Goal: Task Accomplishment & Management: Manage account settings

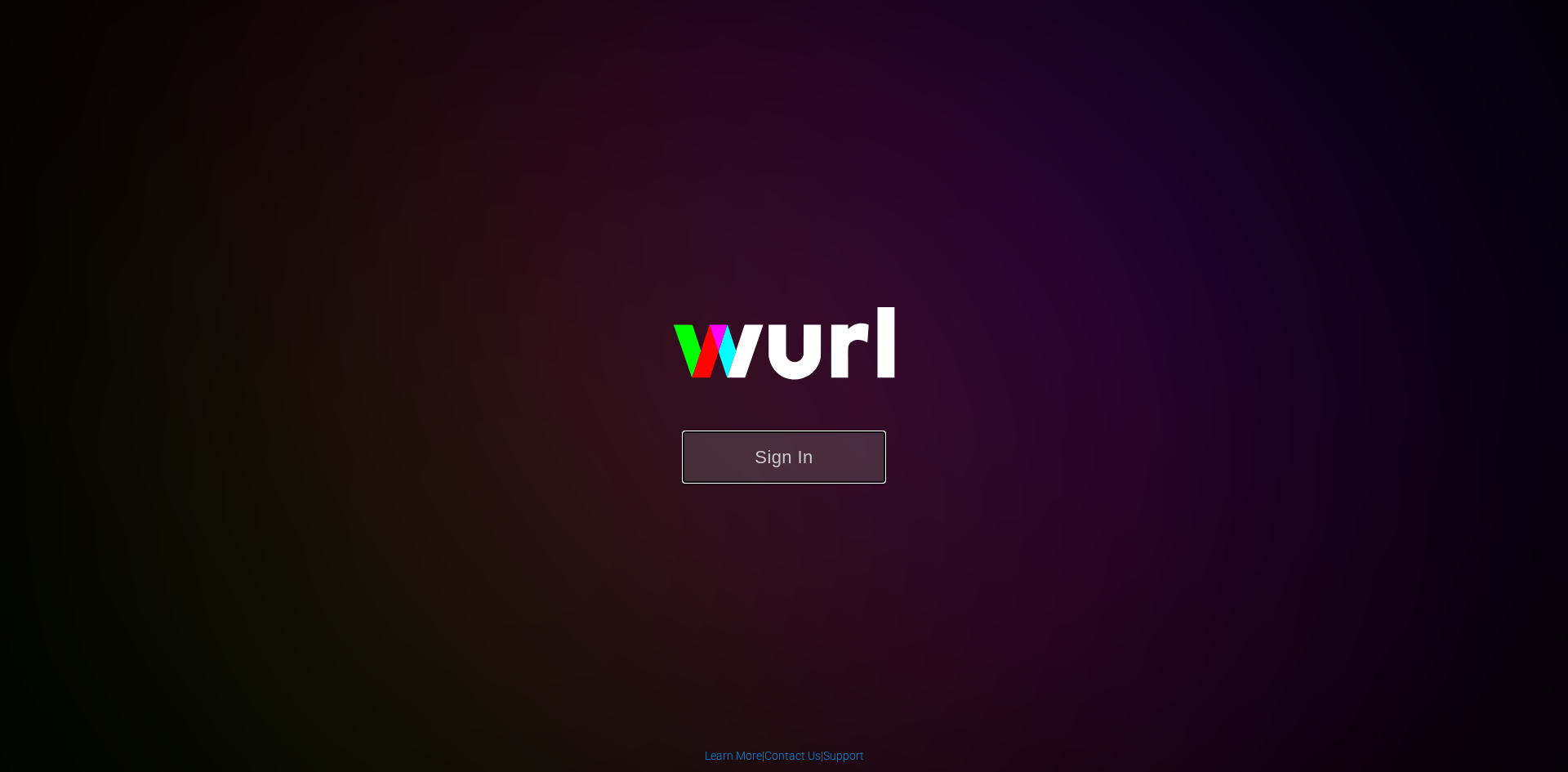
click at [840, 451] on button "Sign In" at bounding box center [784, 456] width 204 height 53
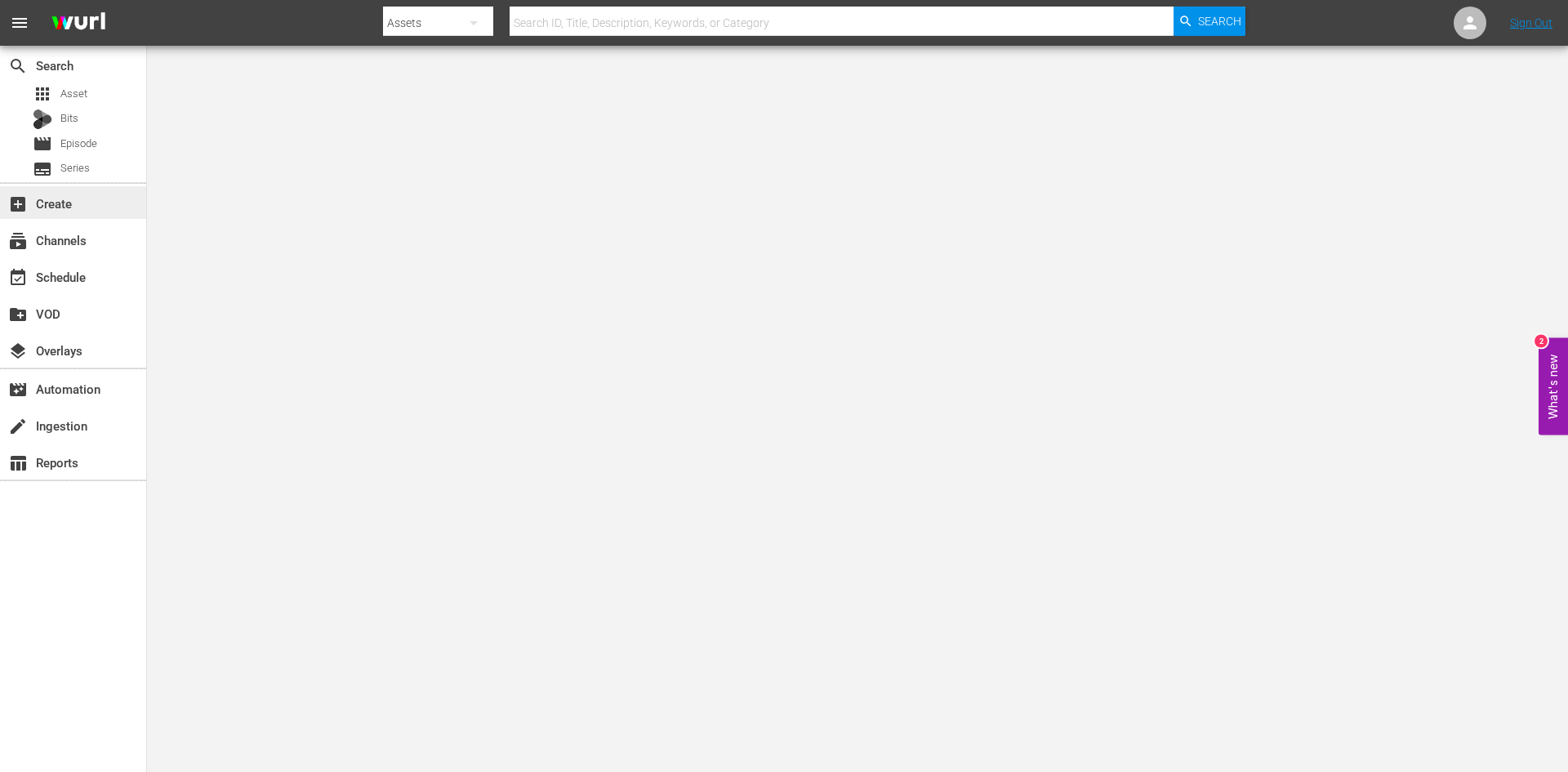
click at [80, 211] on div "add_box Create" at bounding box center [73, 202] width 146 height 33
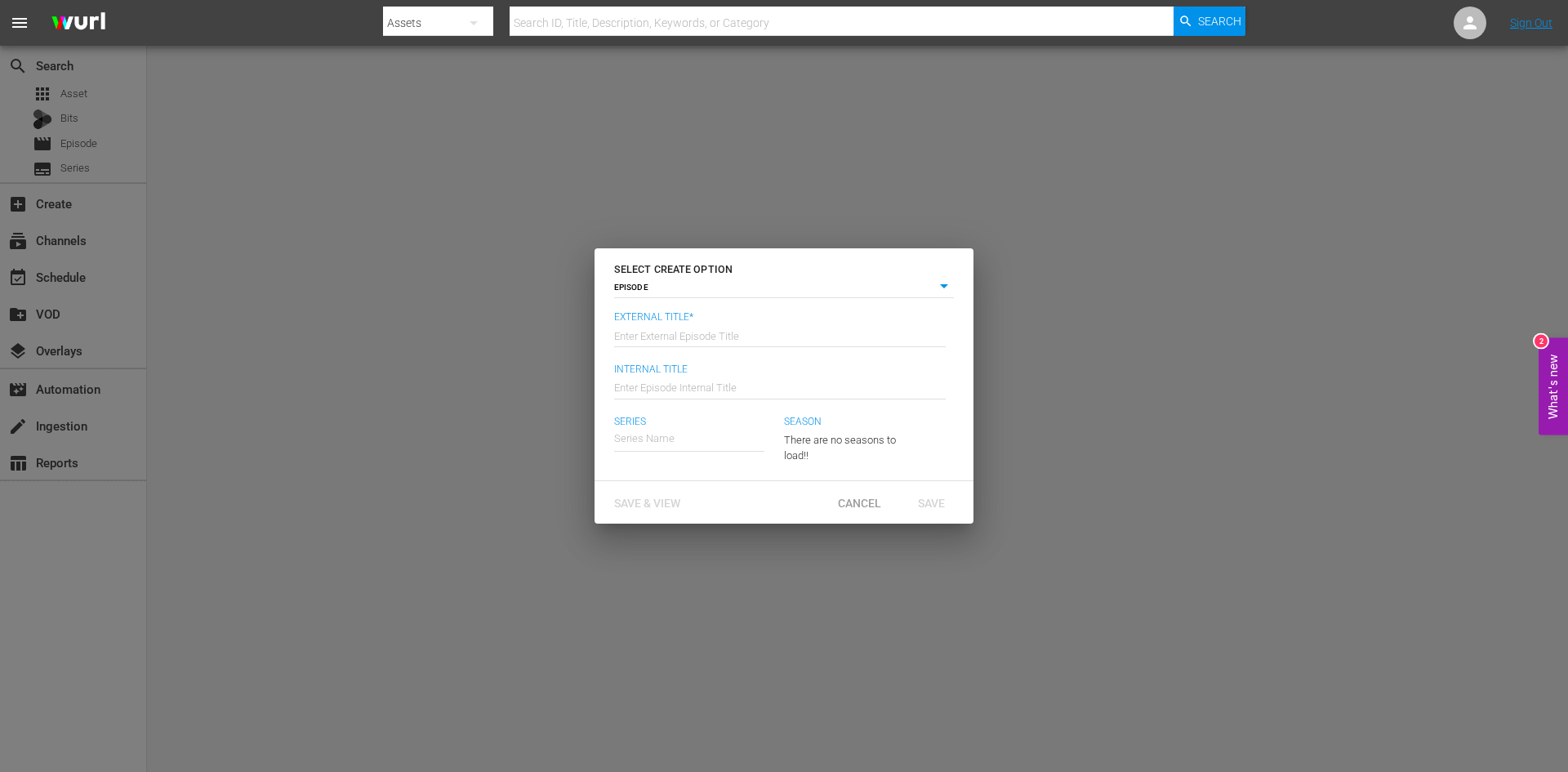
click at [1048, 634] on div "SELECT CREATE OPTION EPISODE episode External Title* Enter External Episode Tit…" at bounding box center [784, 386] width 1568 height 772
click at [859, 499] on span "Cancel" at bounding box center [859, 502] width 69 height 13
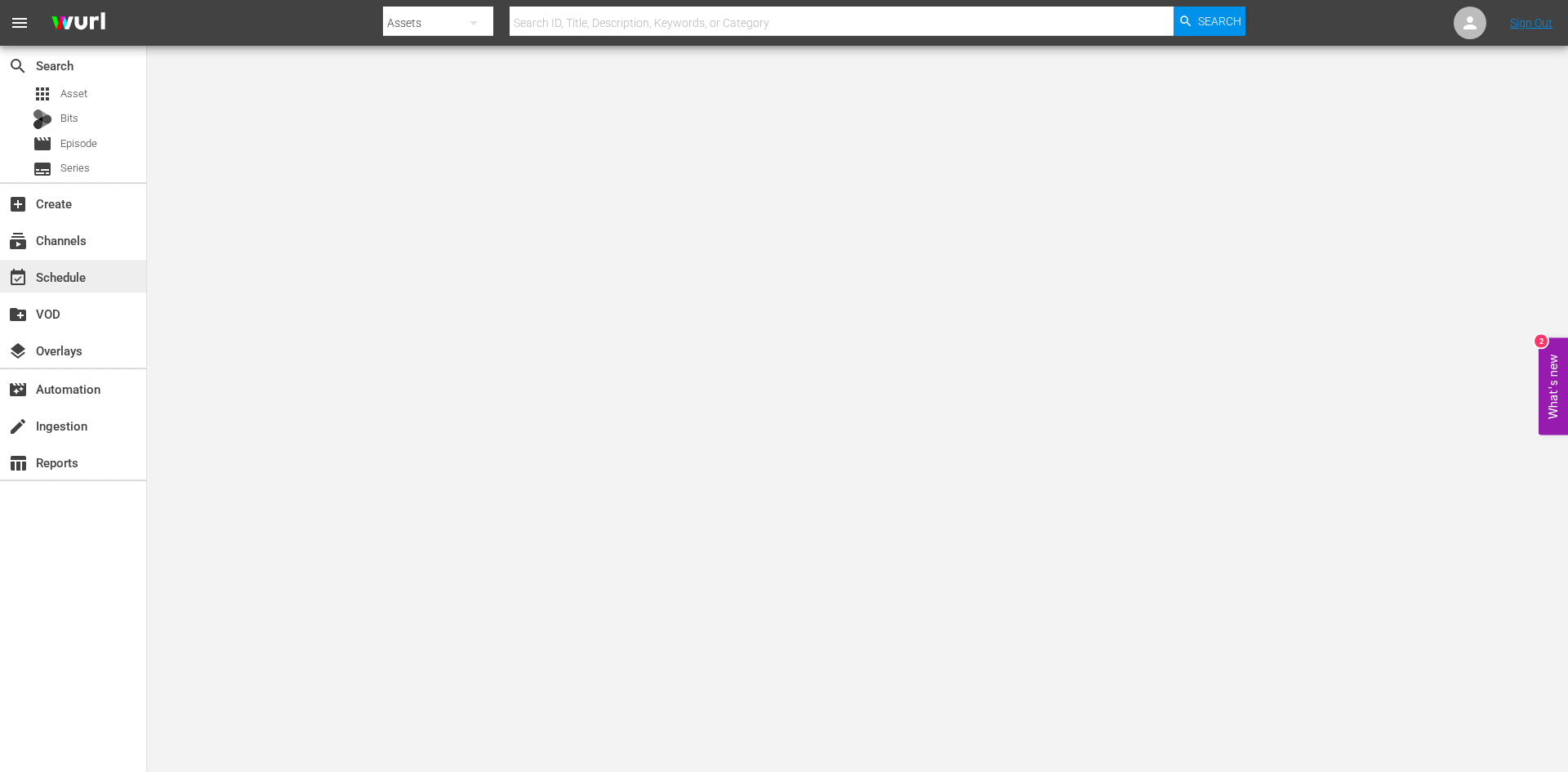
click at [85, 277] on div "event_available Schedule" at bounding box center [46, 274] width 92 height 15
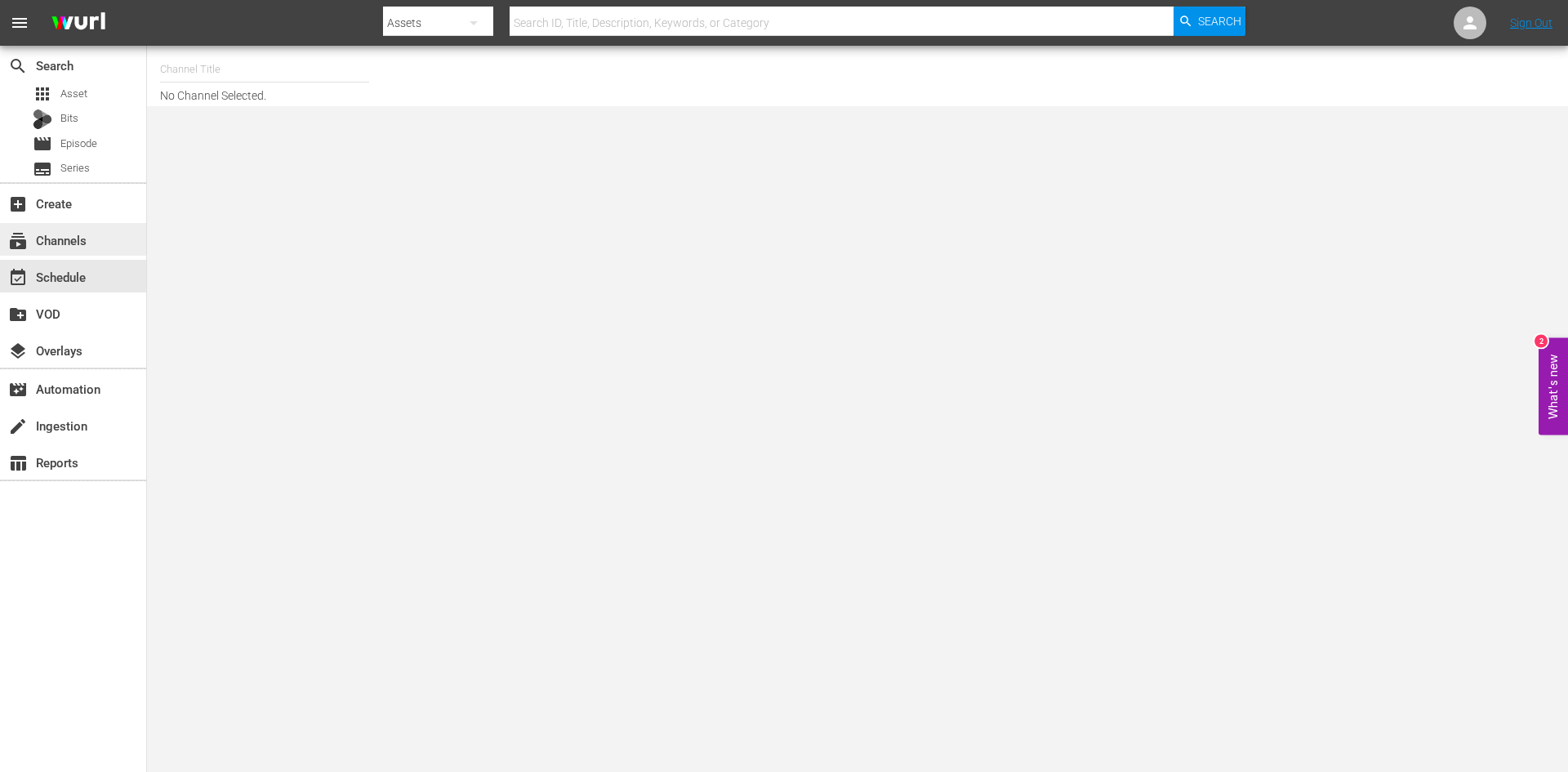
click at [70, 237] on div "subscriptions Channels" at bounding box center [46, 237] width 92 height 15
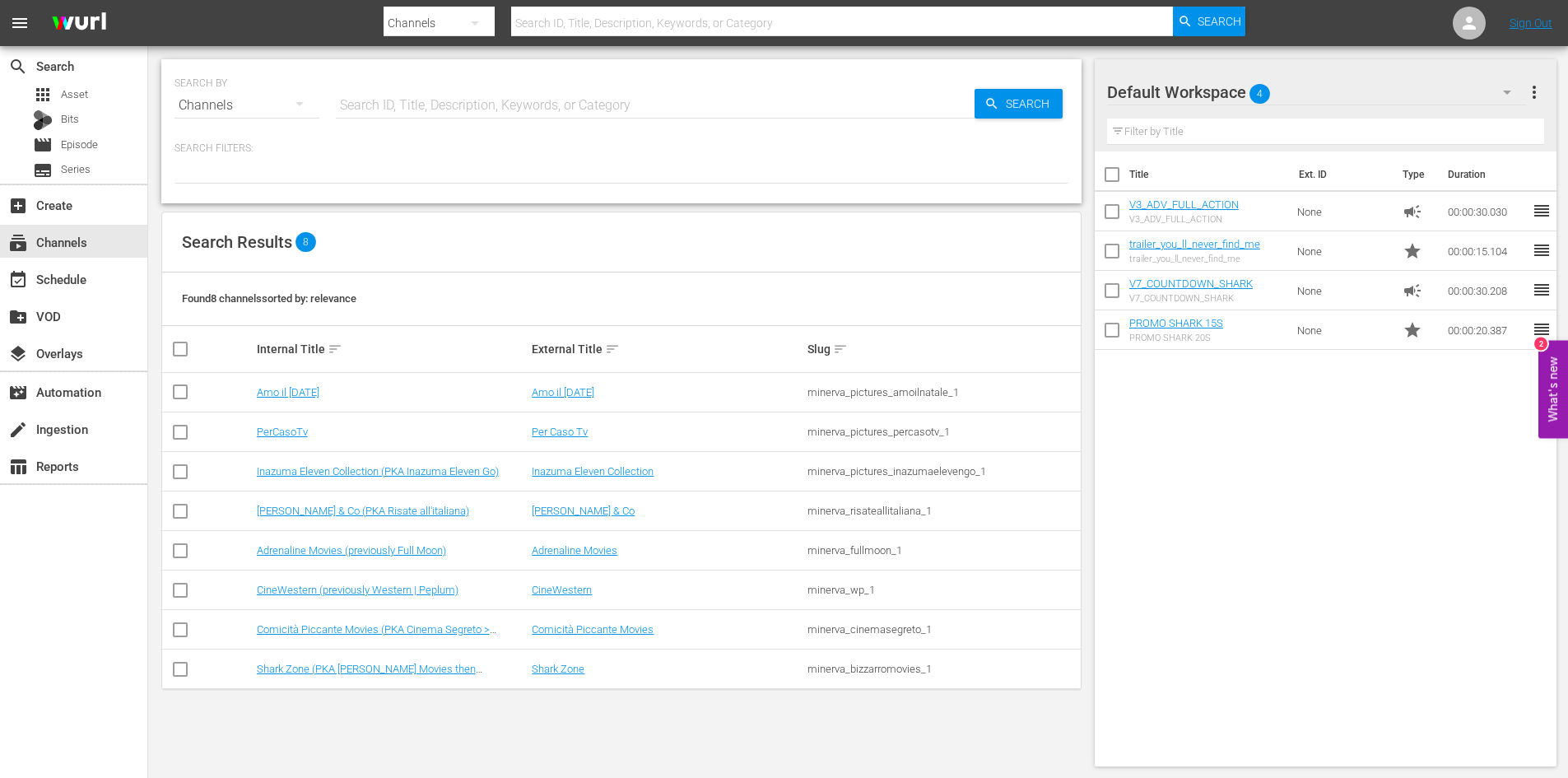
click at [402, 99] on input "text" at bounding box center [654, 105] width 639 height 39
click at [300, 106] on icon "button" at bounding box center [299, 104] width 8 height 4
click at [246, 219] on div "Episodes" at bounding box center [227, 215] width 66 height 26
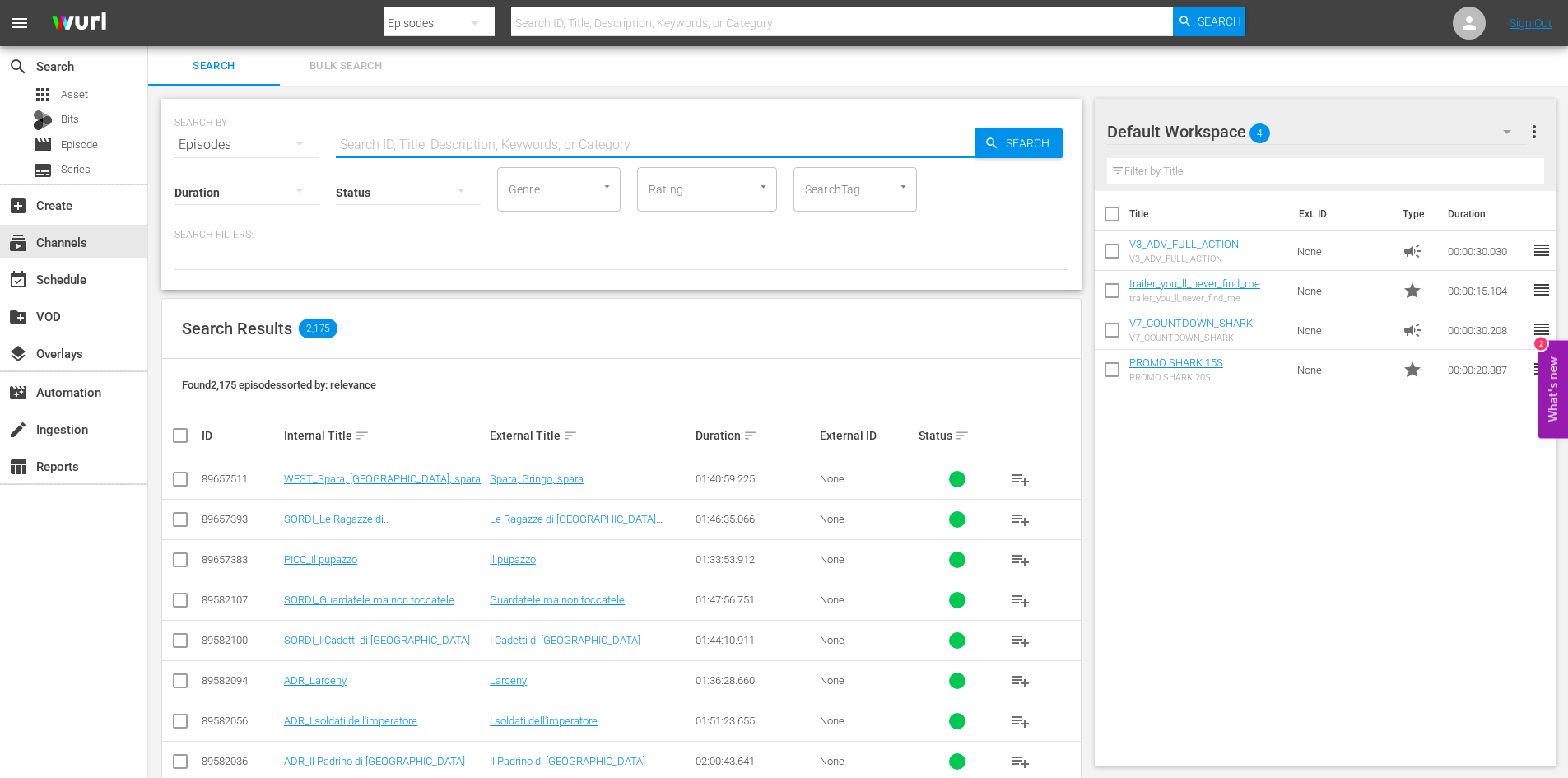
click at [394, 142] on input "text" at bounding box center [654, 145] width 639 height 39
type input "daitona"
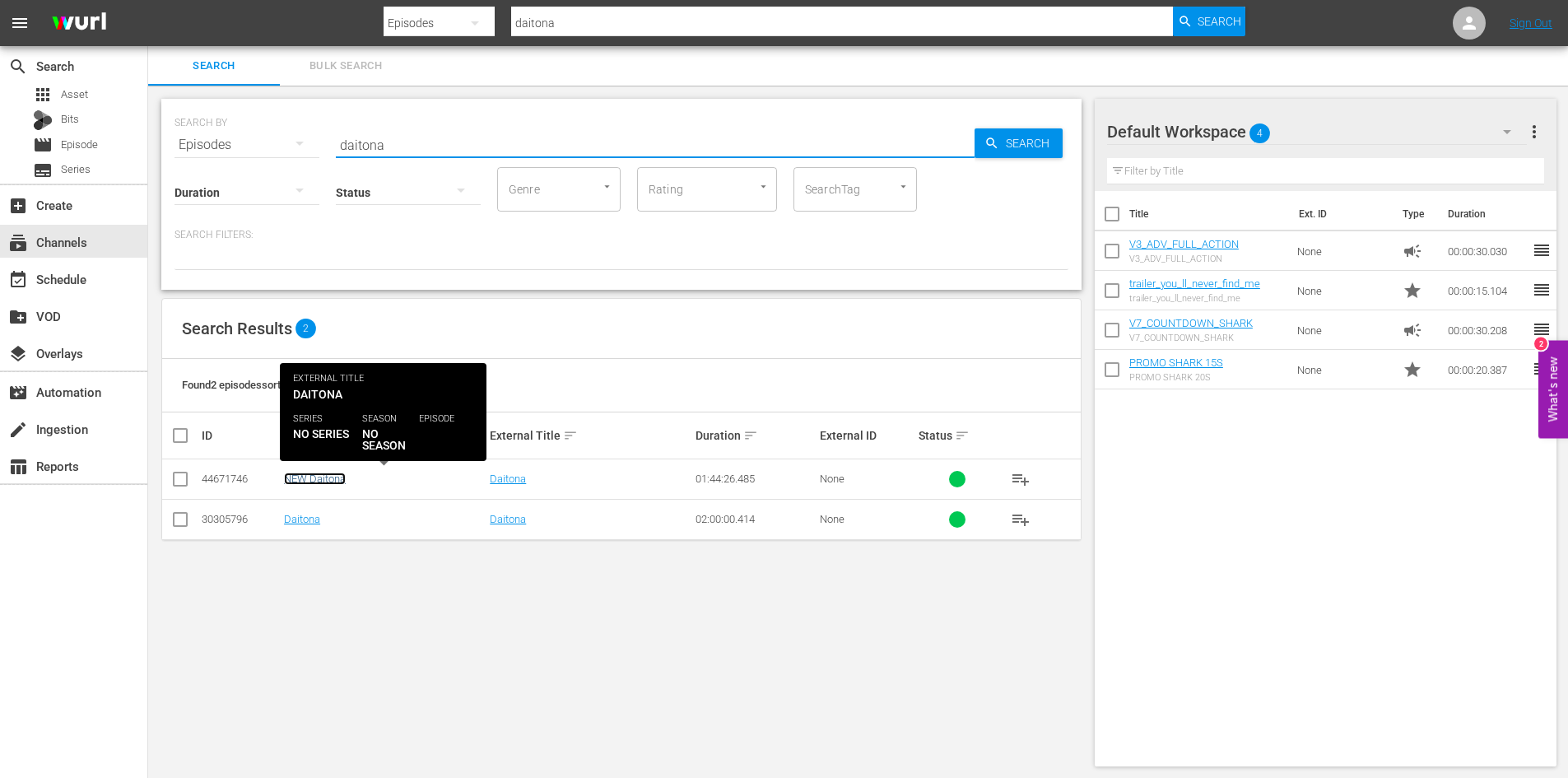
click at [303, 477] on link "NEW Daitona" at bounding box center [314, 478] width 62 height 12
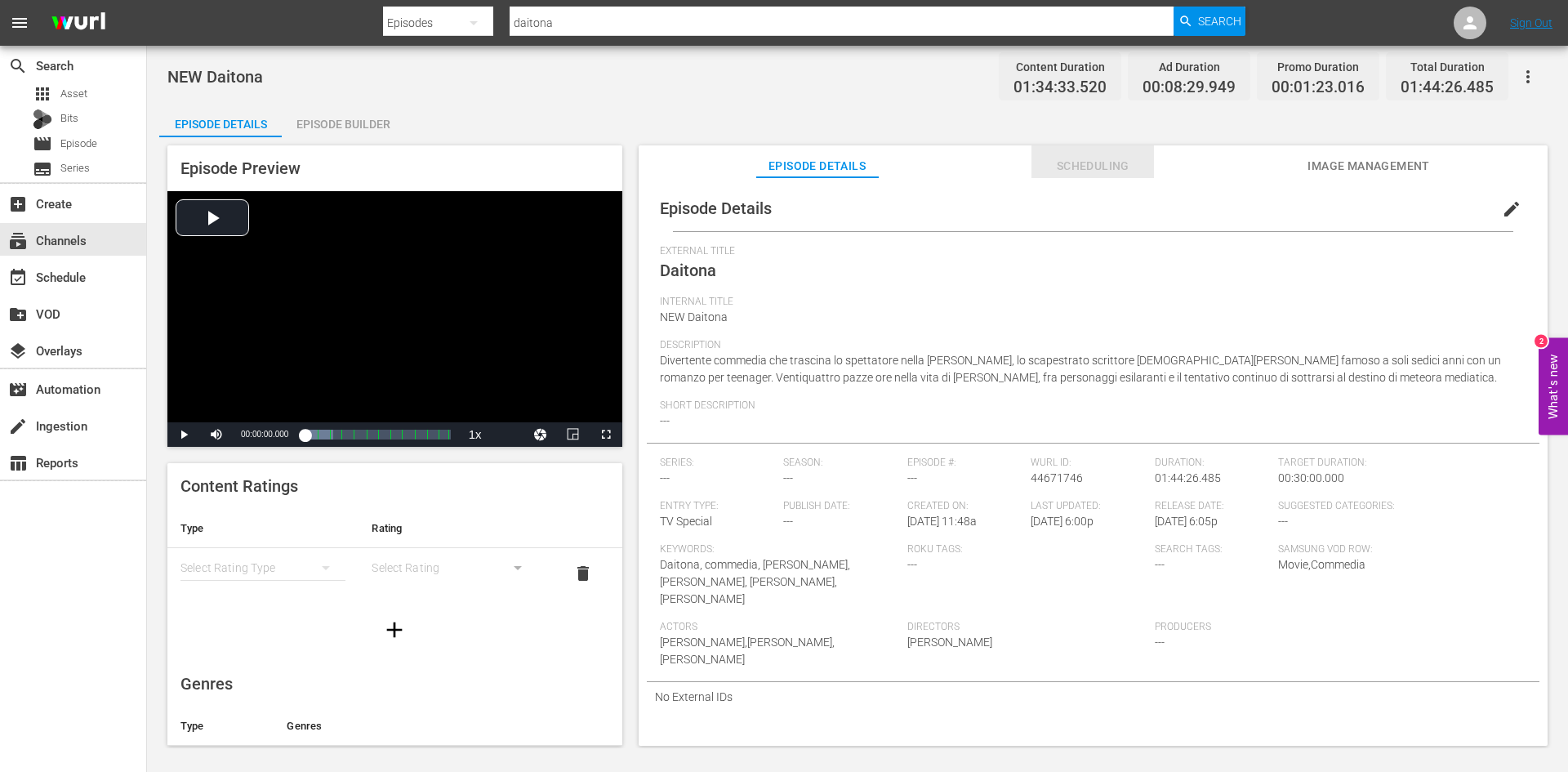
click at [1084, 156] on span "Scheduling" at bounding box center [1093, 166] width 123 height 21
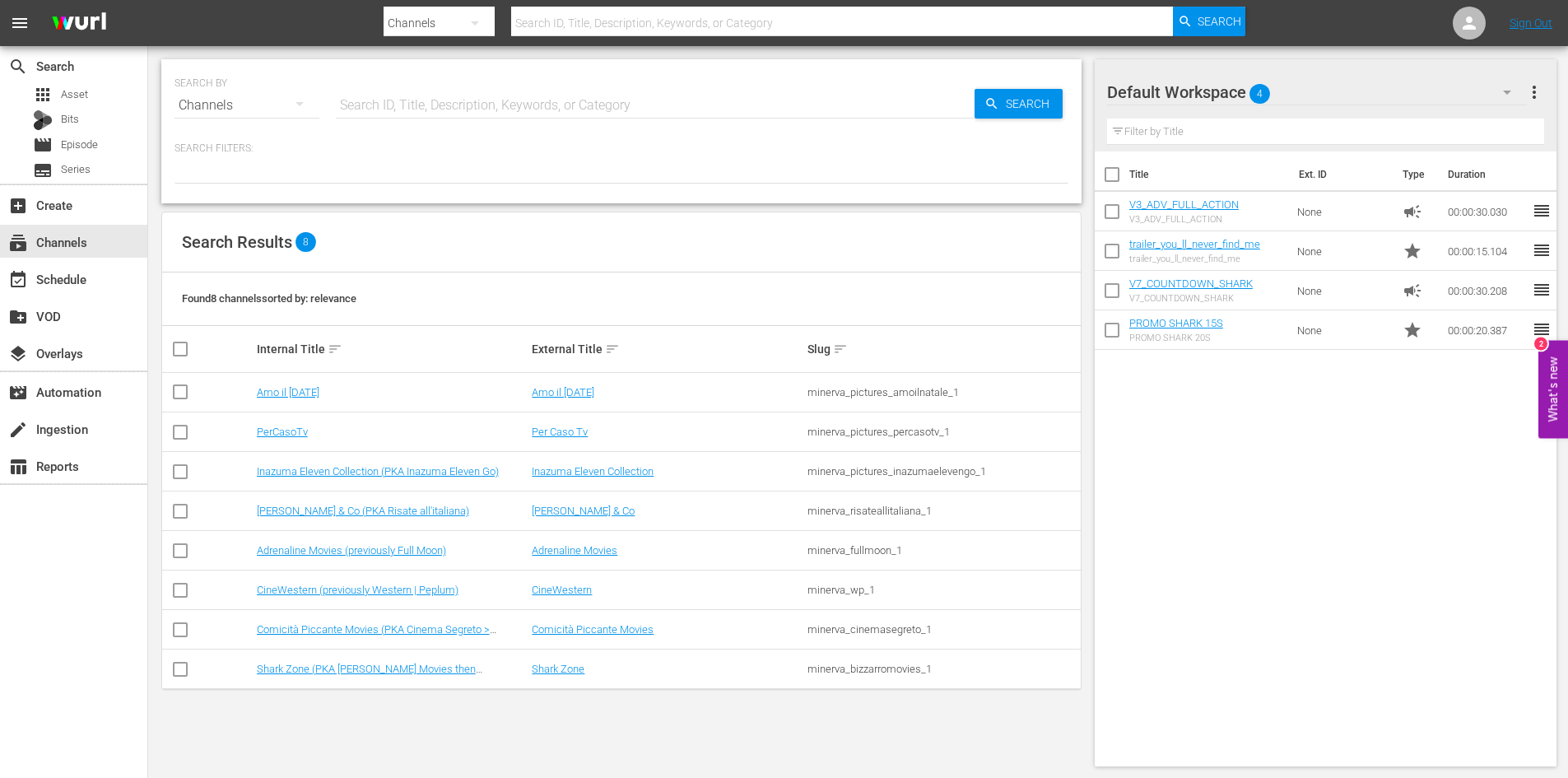
click at [293, 107] on icon "button" at bounding box center [300, 104] width 20 height 20
click at [235, 261] on div "Assets" at bounding box center [227, 268] width 66 height 26
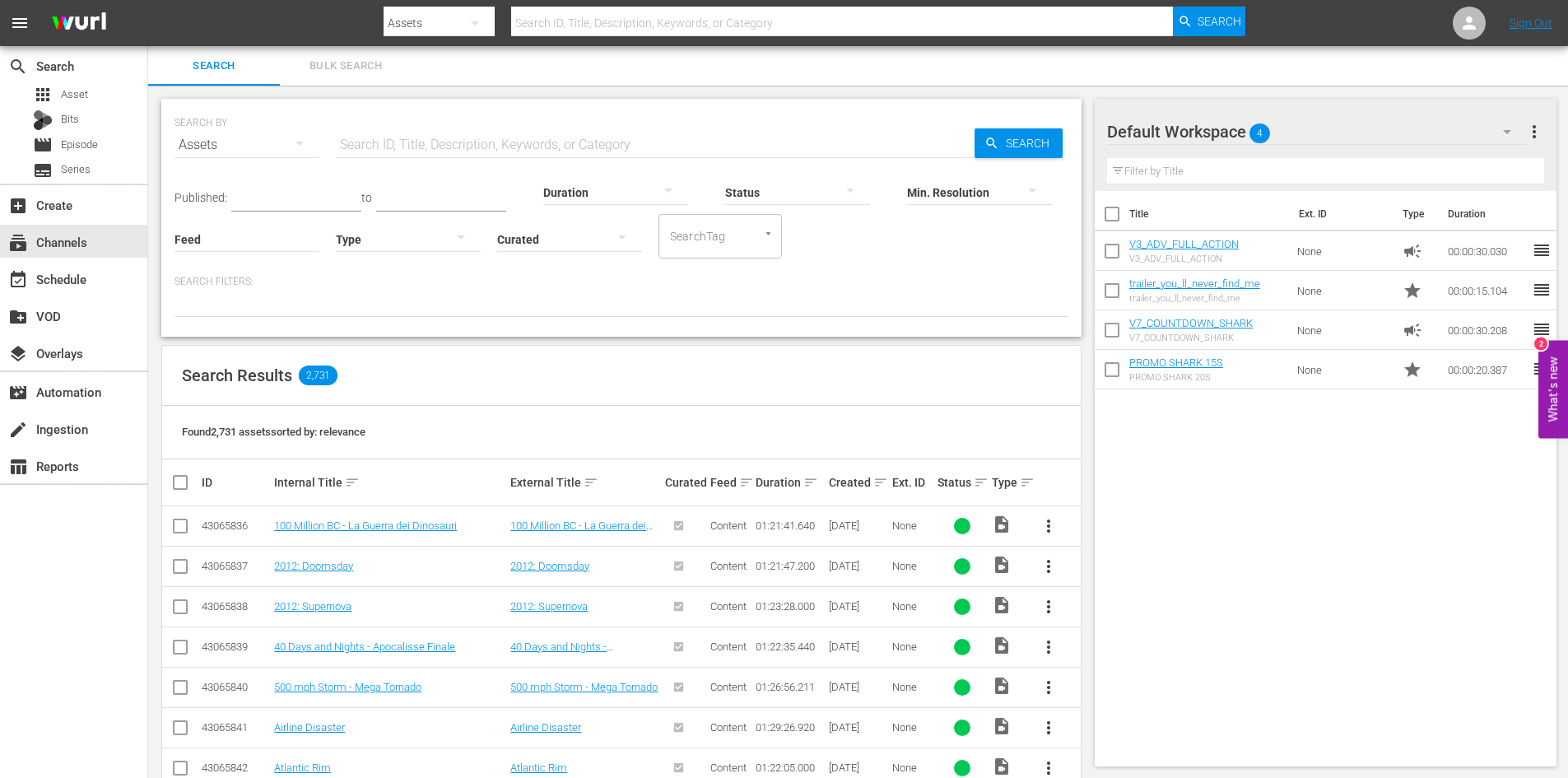
click at [402, 142] on input "text" at bounding box center [654, 145] width 639 height 39
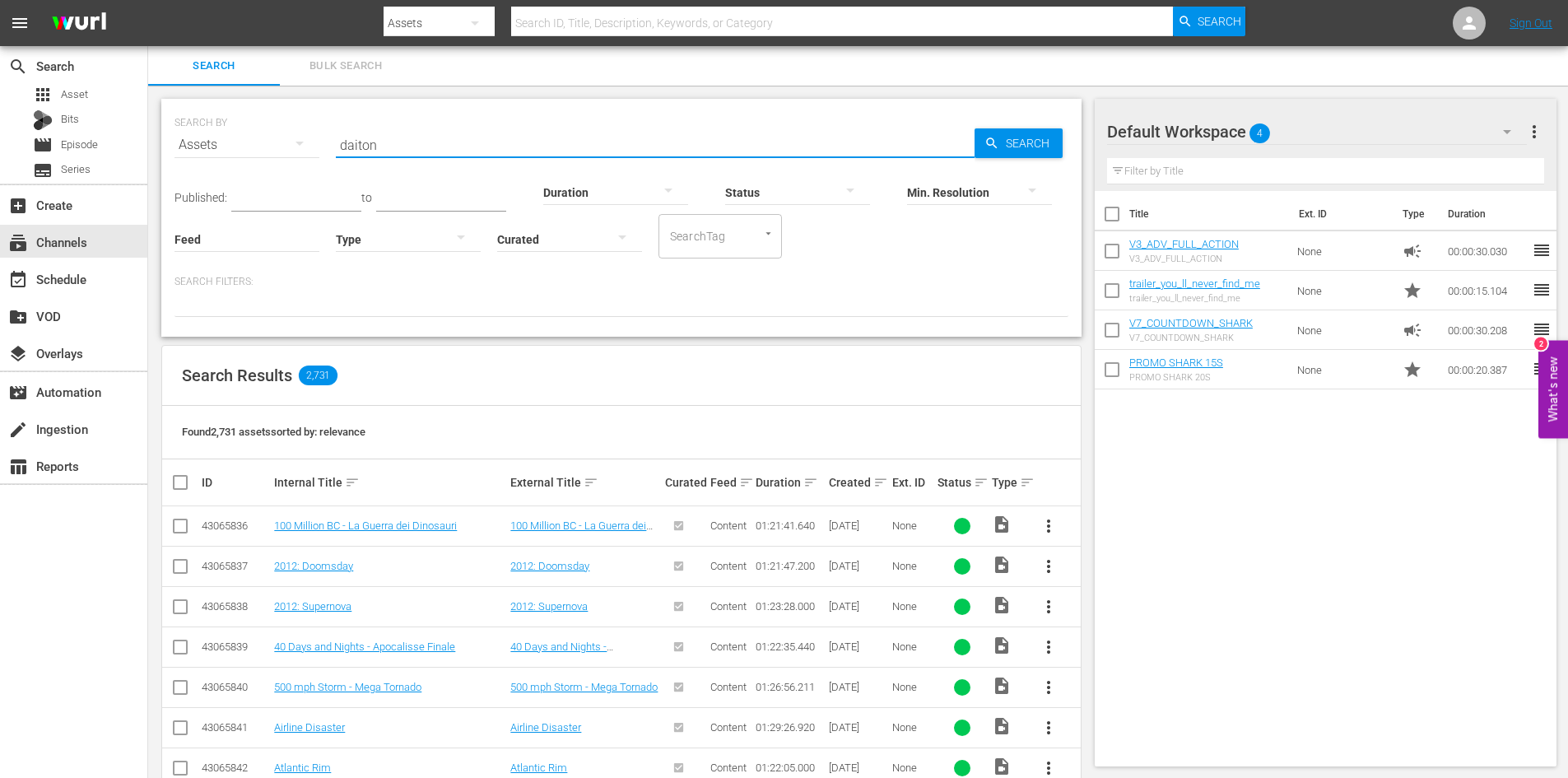
type input "daitona"
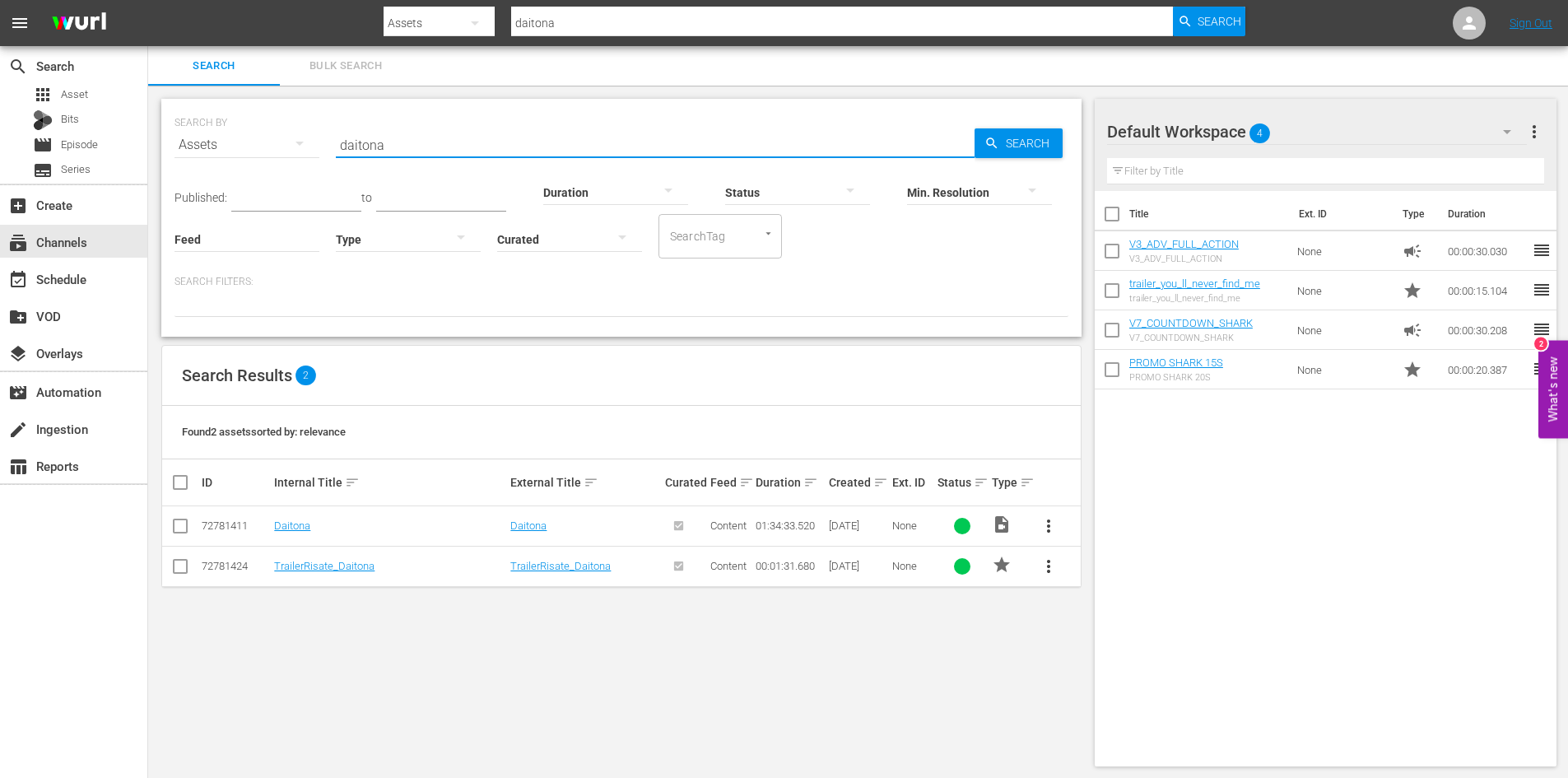
type input "daitona"
click at [1044, 528] on span "more_vert" at bounding box center [1048, 525] width 20 height 20
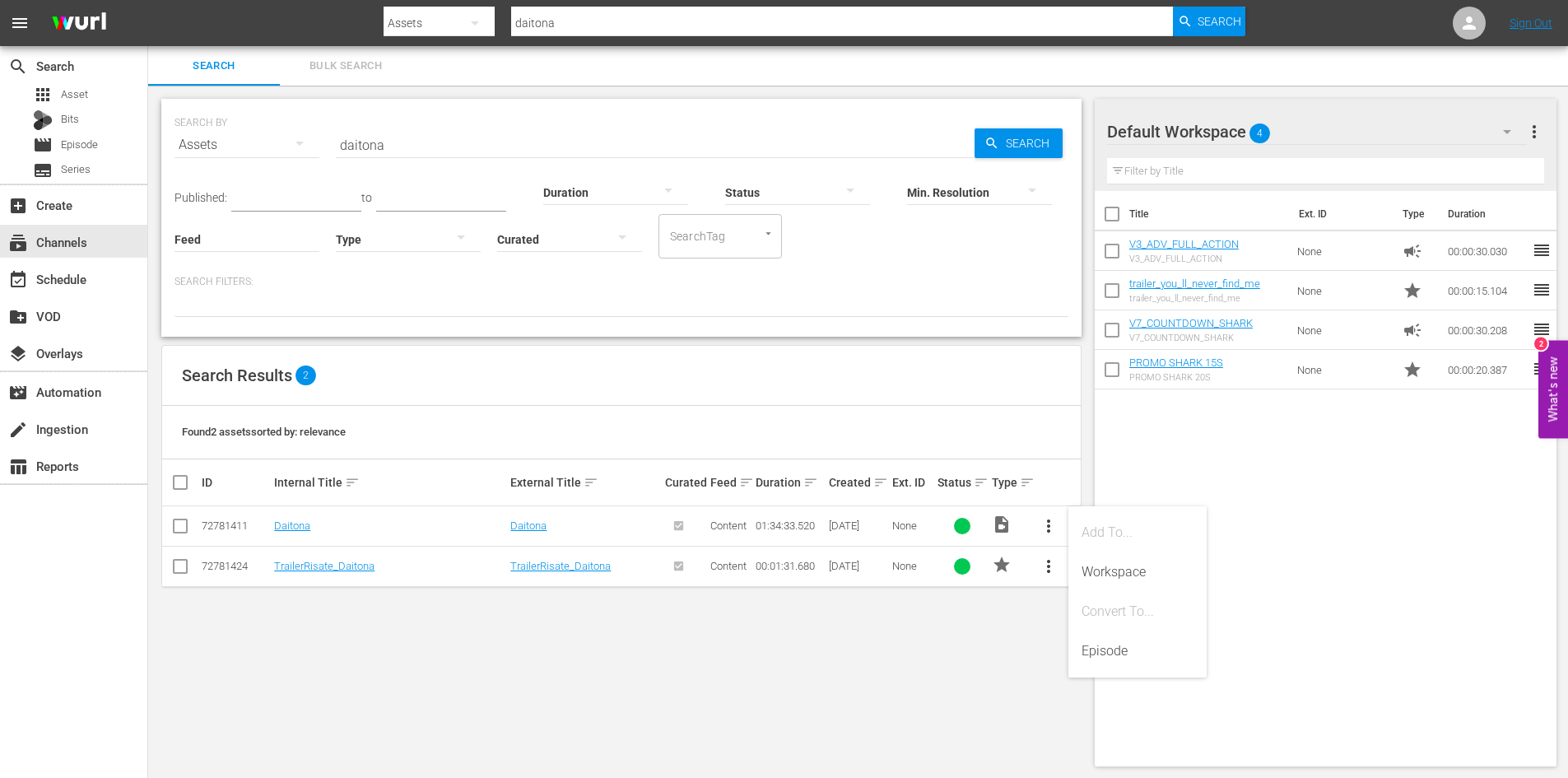
click at [969, 616] on div "SEARCH BY Search By Assets Search ID, Title, Description, Keywords, or Category…" at bounding box center [621, 432] width 947 height 693
click at [1046, 530] on span "more_vert" at bounding box center [1048, 525] width 20 height 20
click at [1017, 644] on div "SEARCH BY Search By Assets Search ID, Title, Description, Keywords, or Category…" at bounding box center [621, 432] width 947 height 693
click at [297, 530] on link "Daitona" at bounding box center [293, 525] width 37 height 12
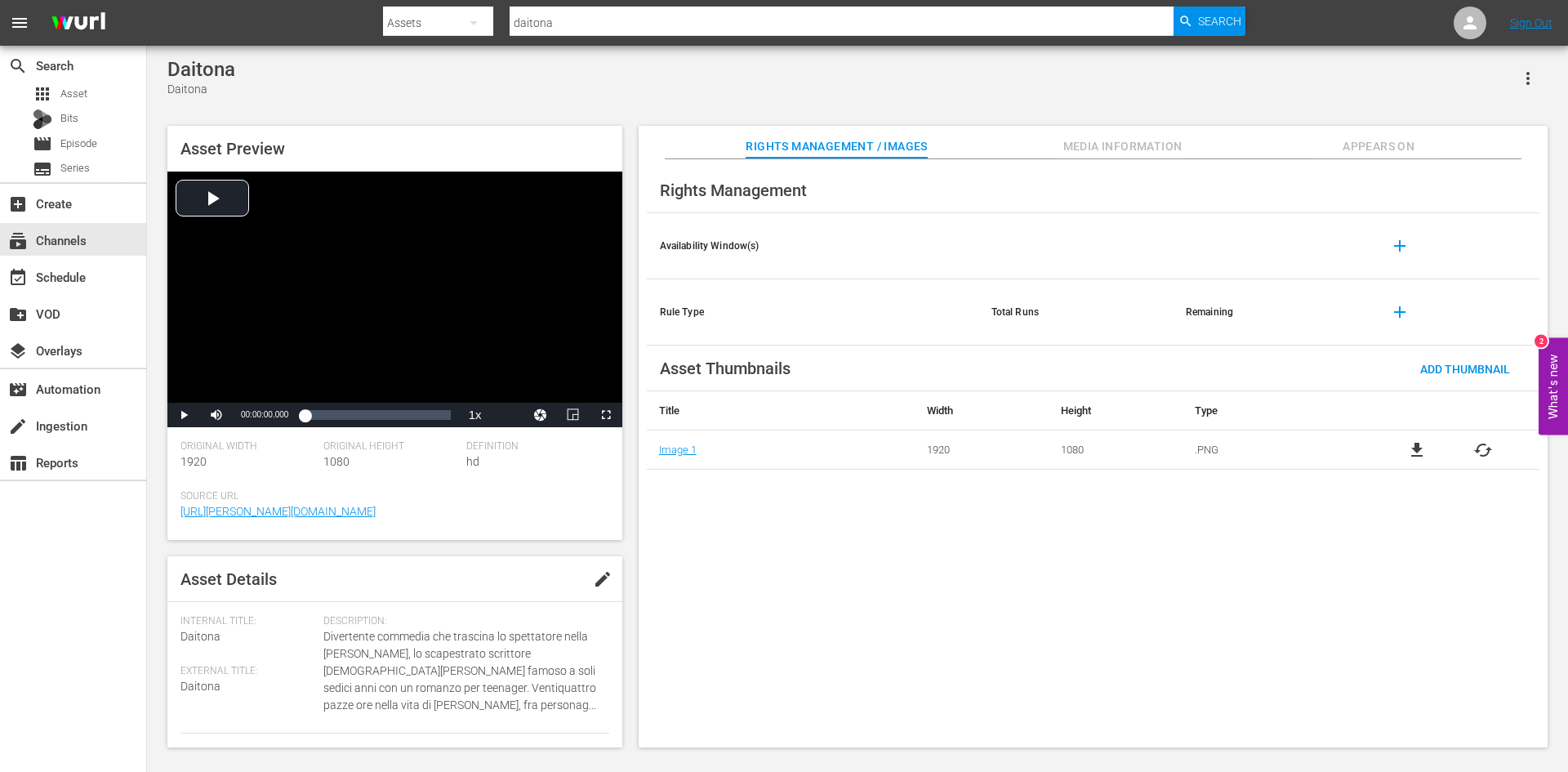
click at [1533, 81] on icon "button" at bounding box center [1527, 78] width 20 height 20
click at [1446, 186] on div "DELETE" at bounding box center [1479, 189] width 111 height 39
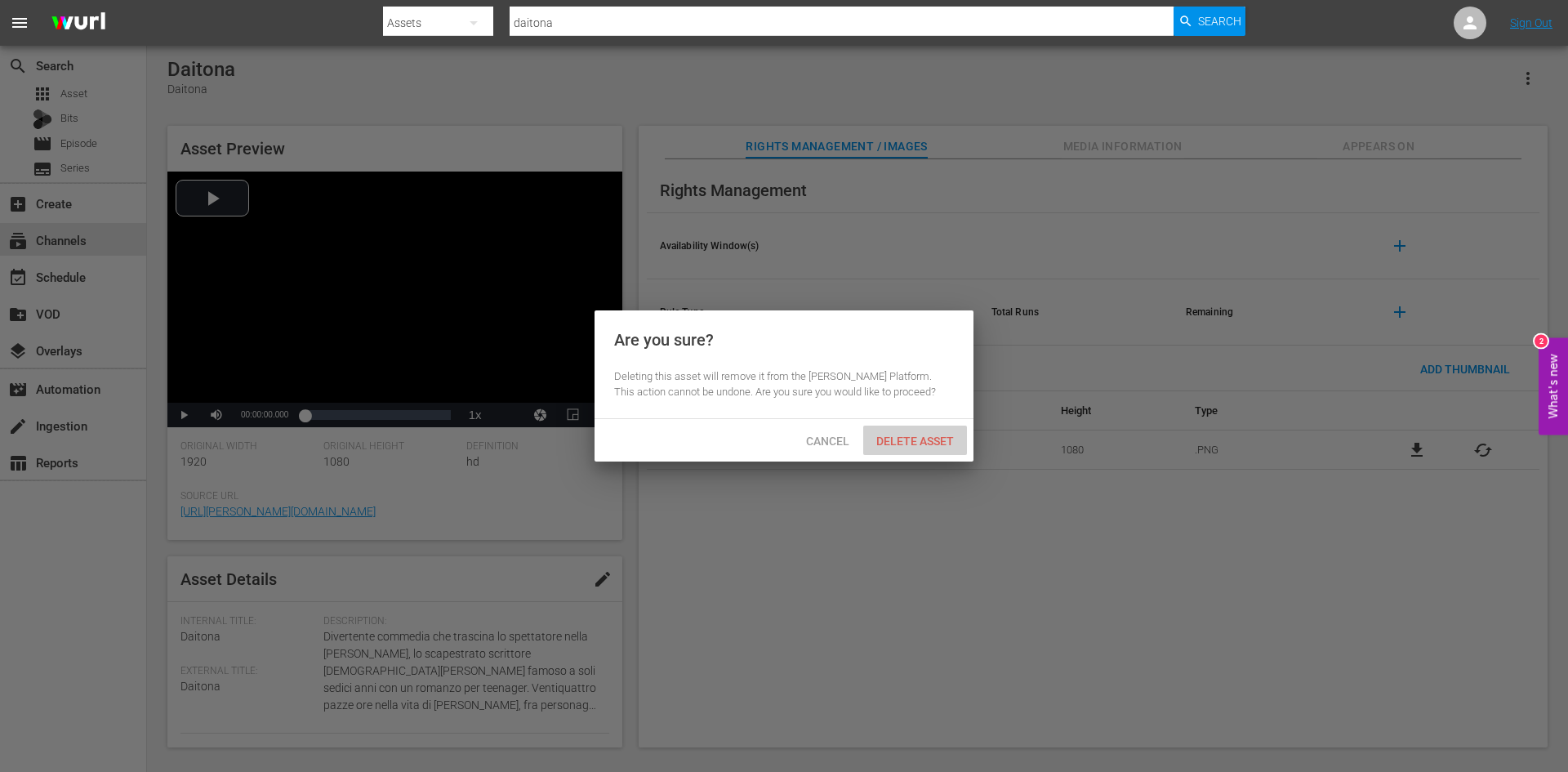
click at [931, 444] on span "Delete Asset" at bounding box center [915, 441] width 104 height 13
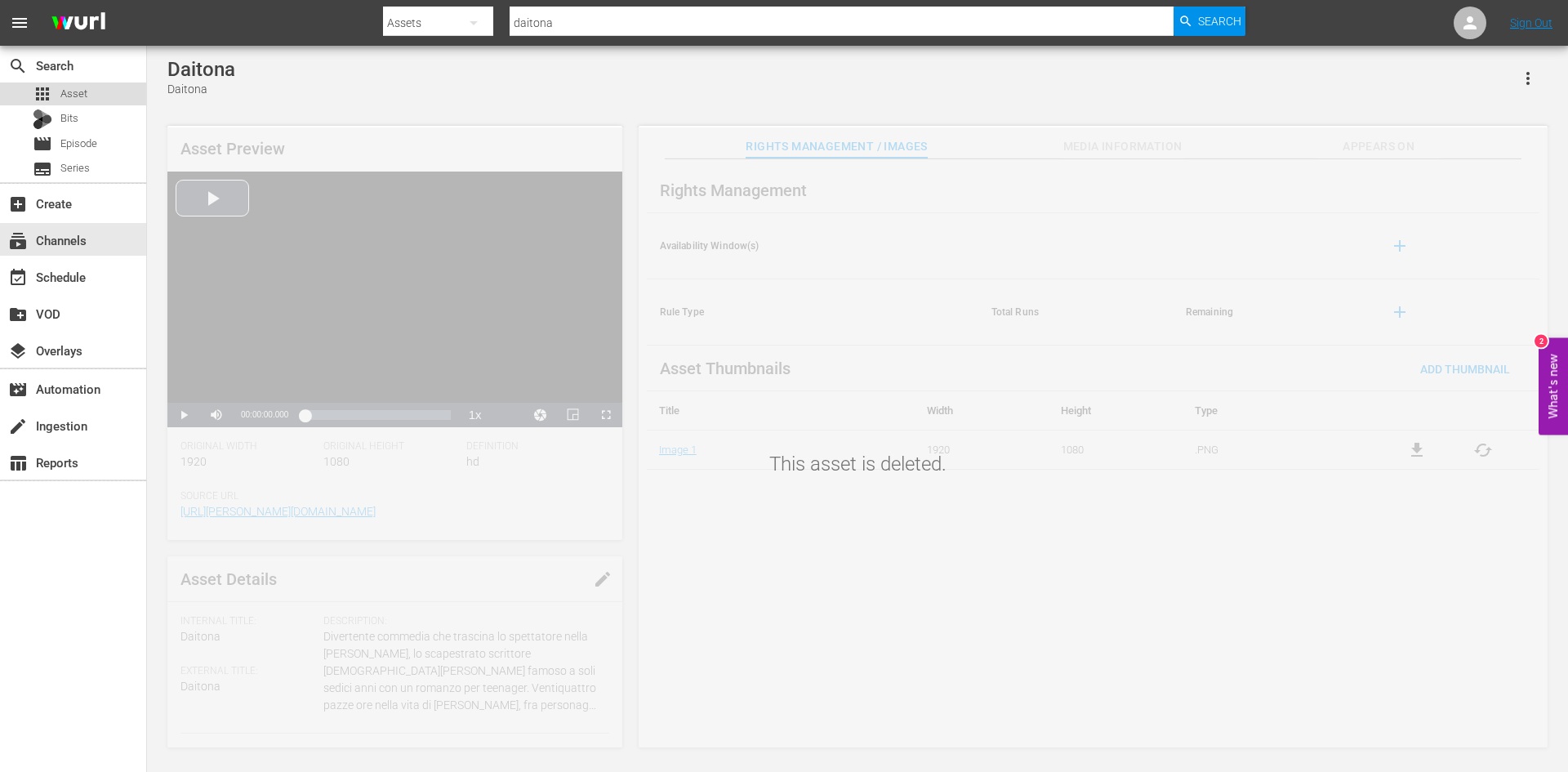
click at [86, 89] on span "Asset" at bounding box center [73, 93] width 27 height 16
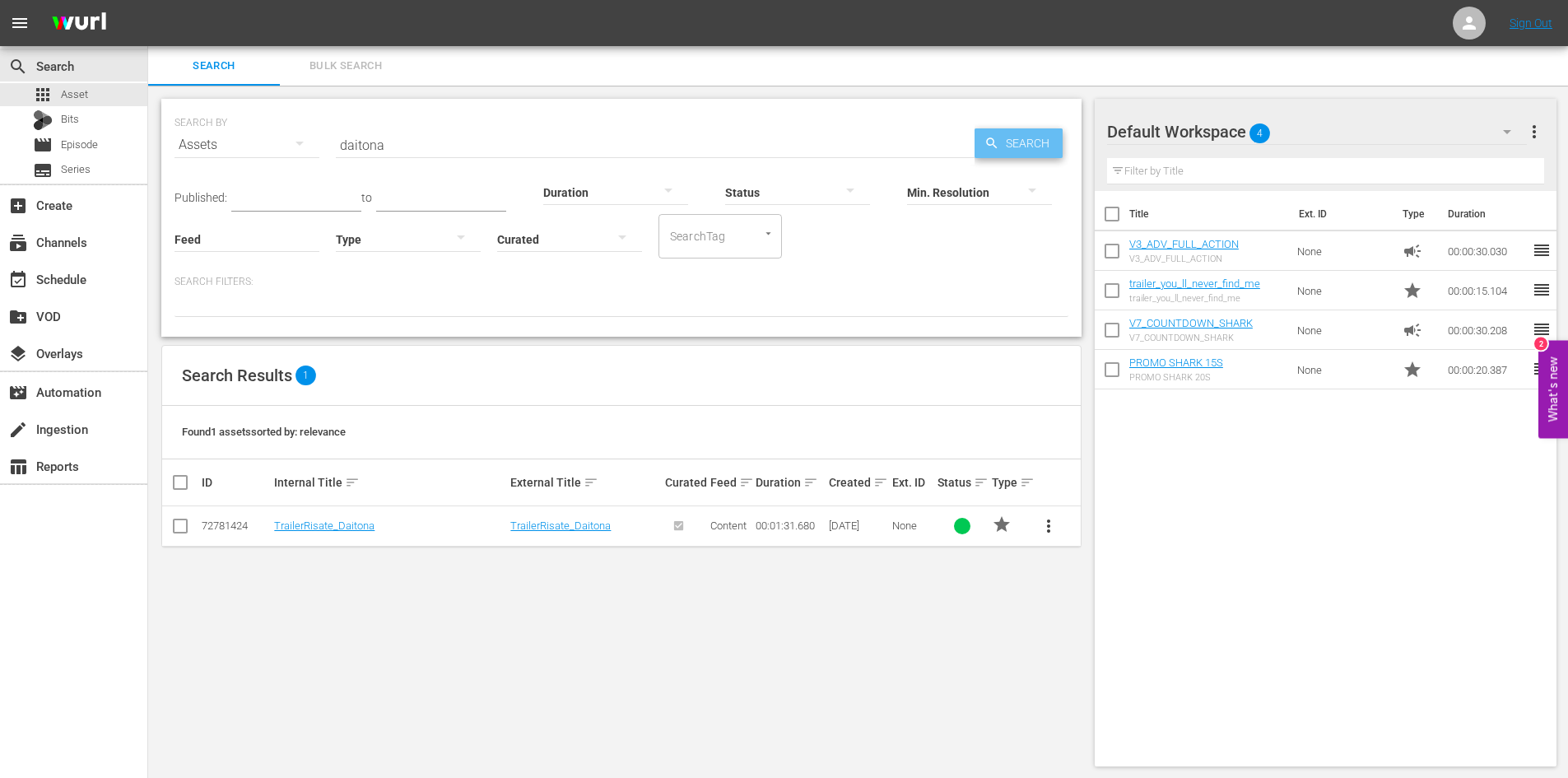
click at [1010, 141] on span "Search" at bounding box center [1031, 143] width 64 height 30
click at [1011, 149] on span "Search" at bounding box center [1031, 143] width 64 height 30
click at [1008, 148] on span "Search" at bounding box center [1031, 143] width 64 height 30
click at [1006, 148] on span "Search" at bounding box center [1031, 143] width 64 height 30
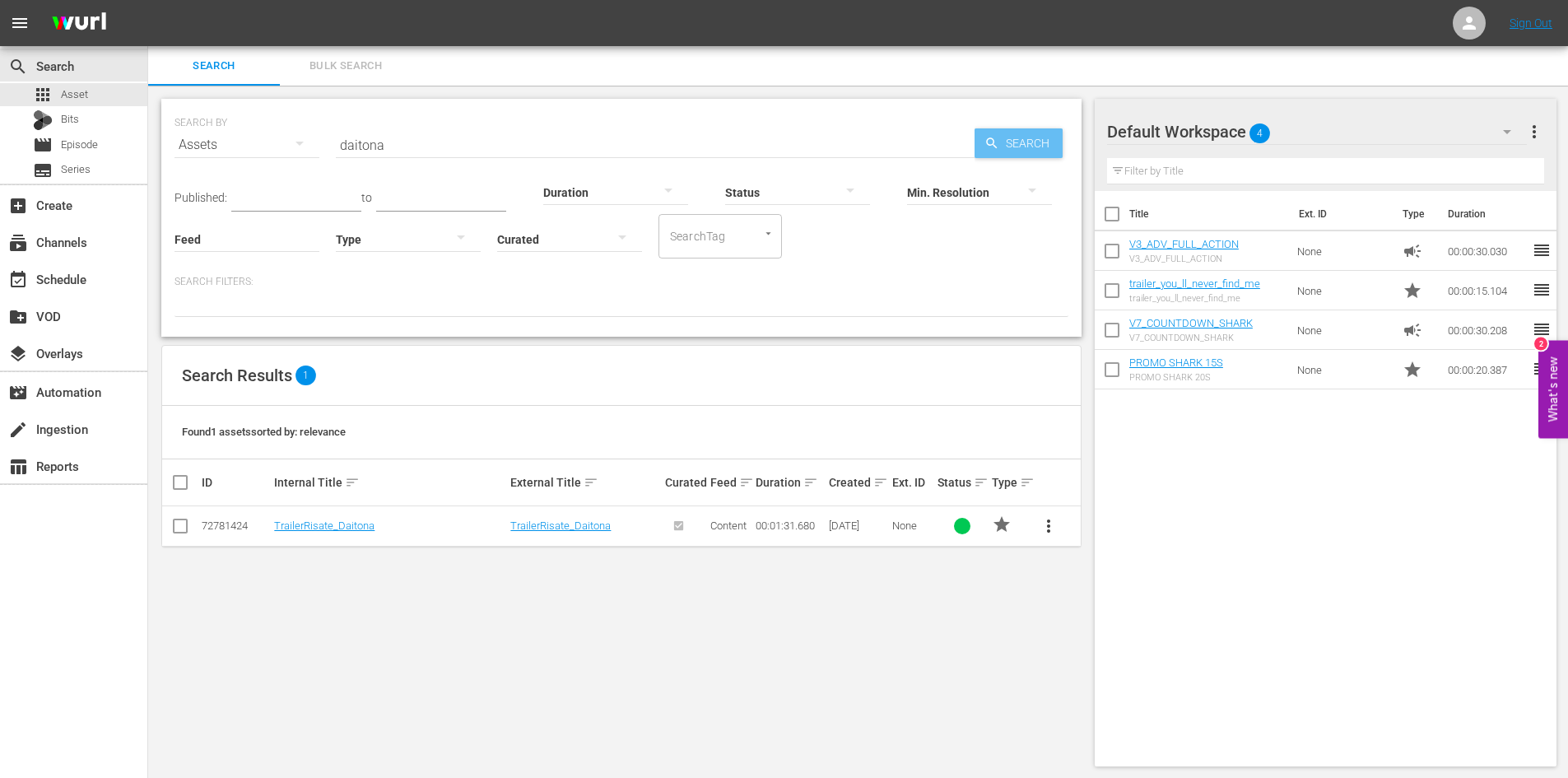
click at [1000, 148] on span "Search" at bounding box center [1031, 143] width 64 height 30
click at [345, 144] on input "daitona" at bounding box center [654, 145] width 639 height 39
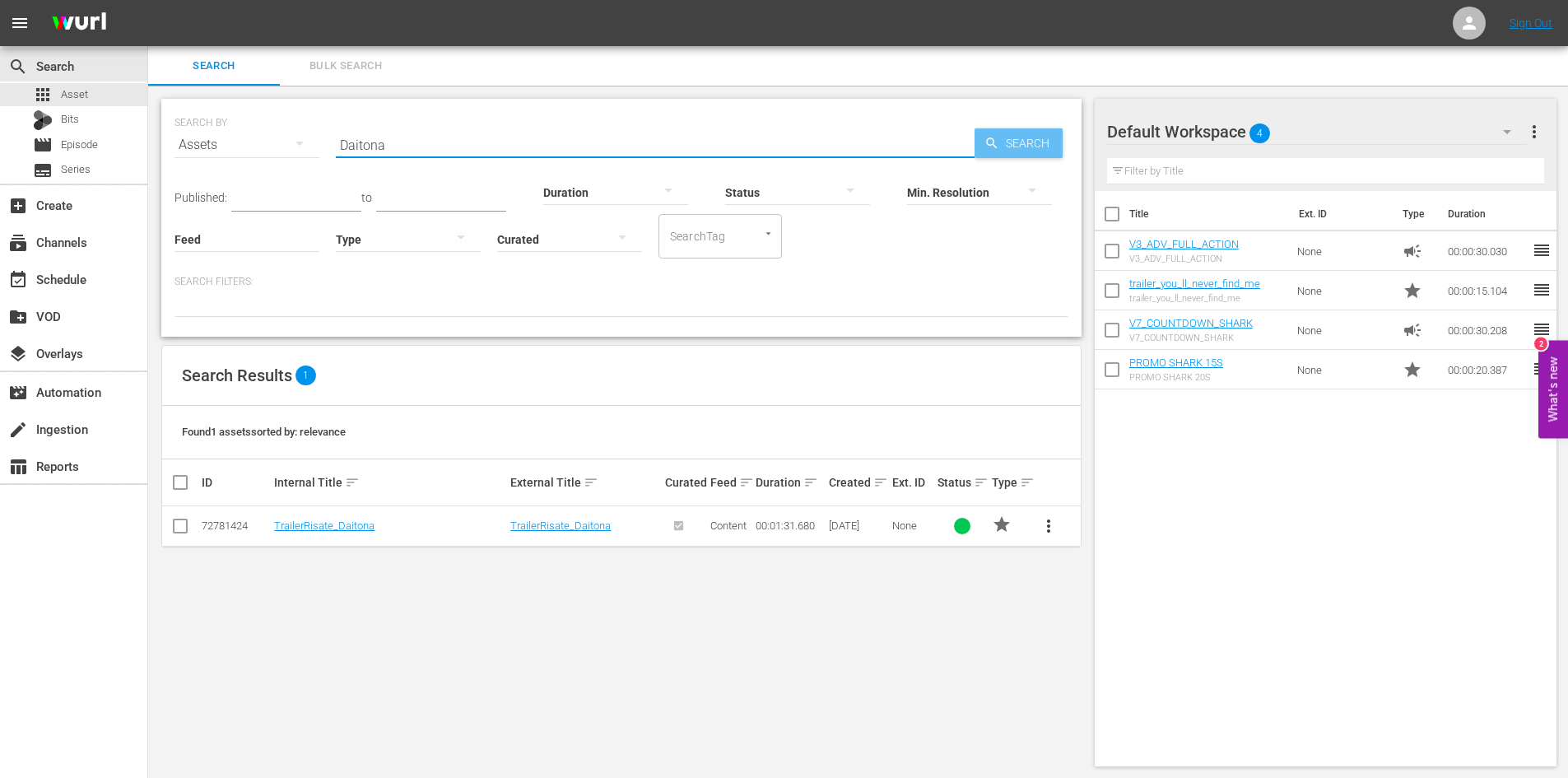
click at [1032, 151] on span "Search" at bounding box center [1031, 143] width 64 height 30
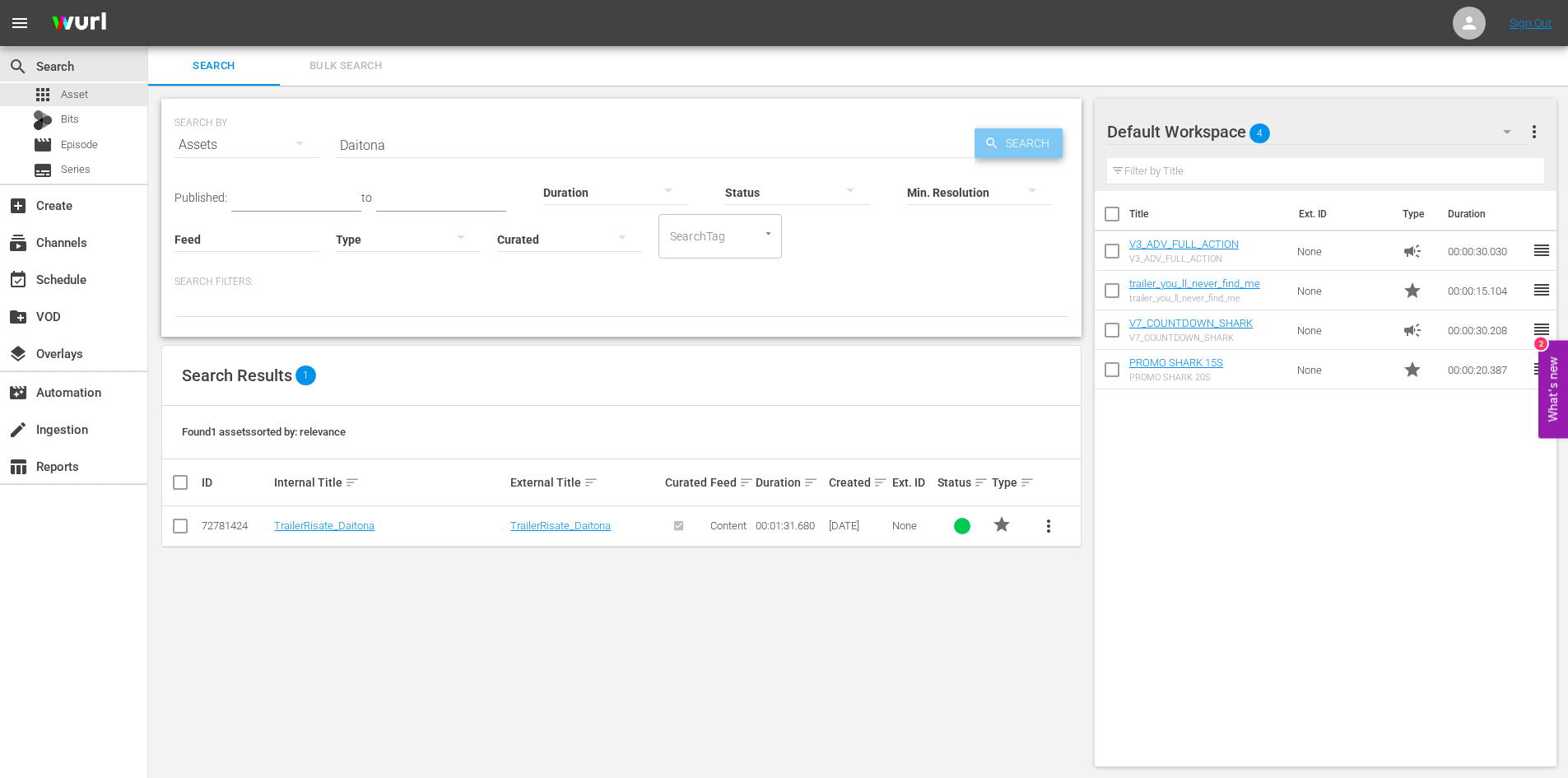
click at [1032, 151] on span "Search" at bounding box center [1031, 143] width 64 height 30
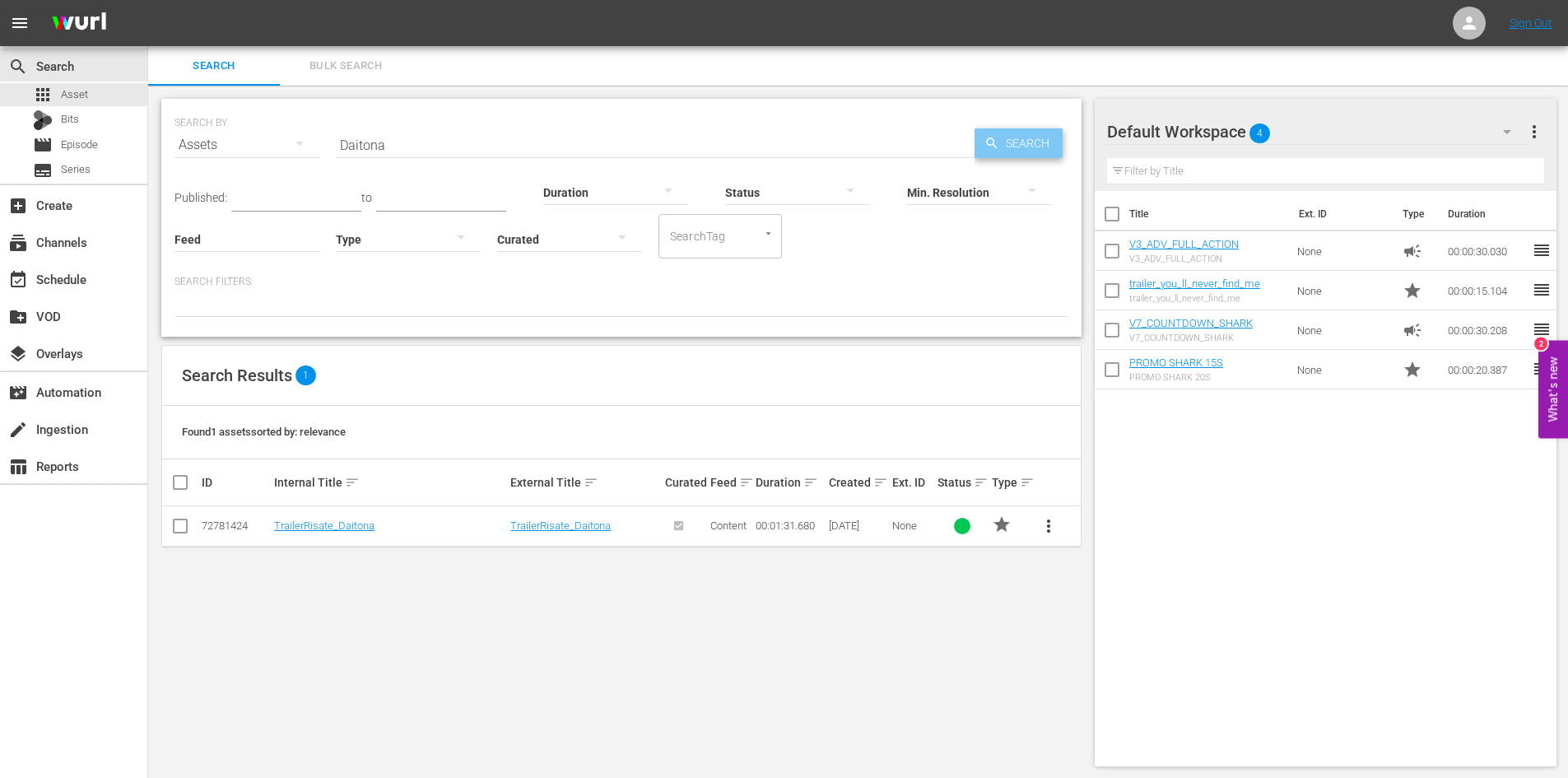
click at [1032, 151] on span "Search" at bounding box center [1031, 143] width 64 height 30
click at [295, 147] on icon "button" at bounding box center [300, 143] width 20 height 20
click at [236, 257] on div "Episodes" at bounding box center [227, 255] width 66 height 26
type input "daitona"
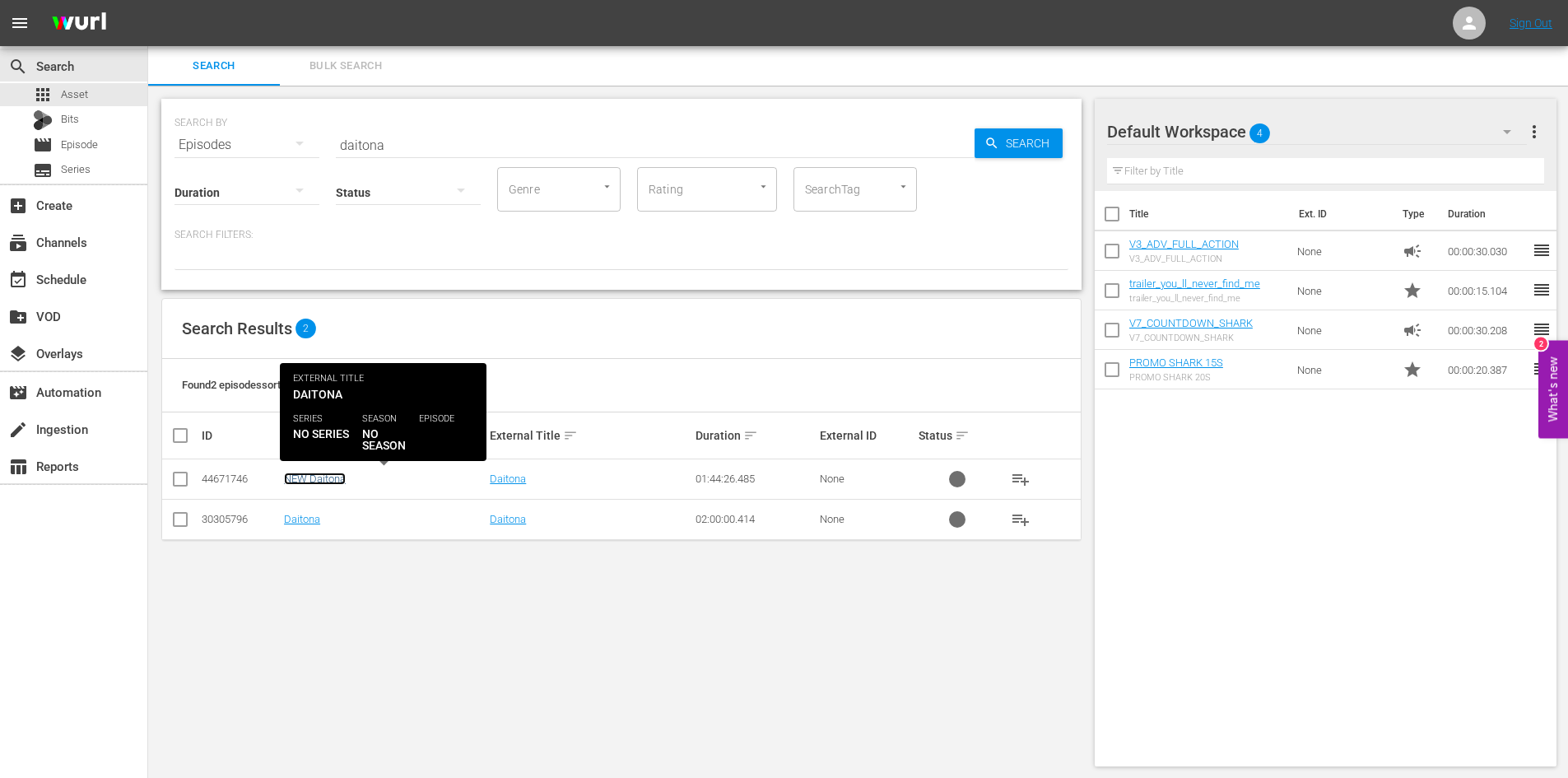
click at [307, 478] on link "NEW Daitona" at bounding box center [314, 478] width 62 height 12
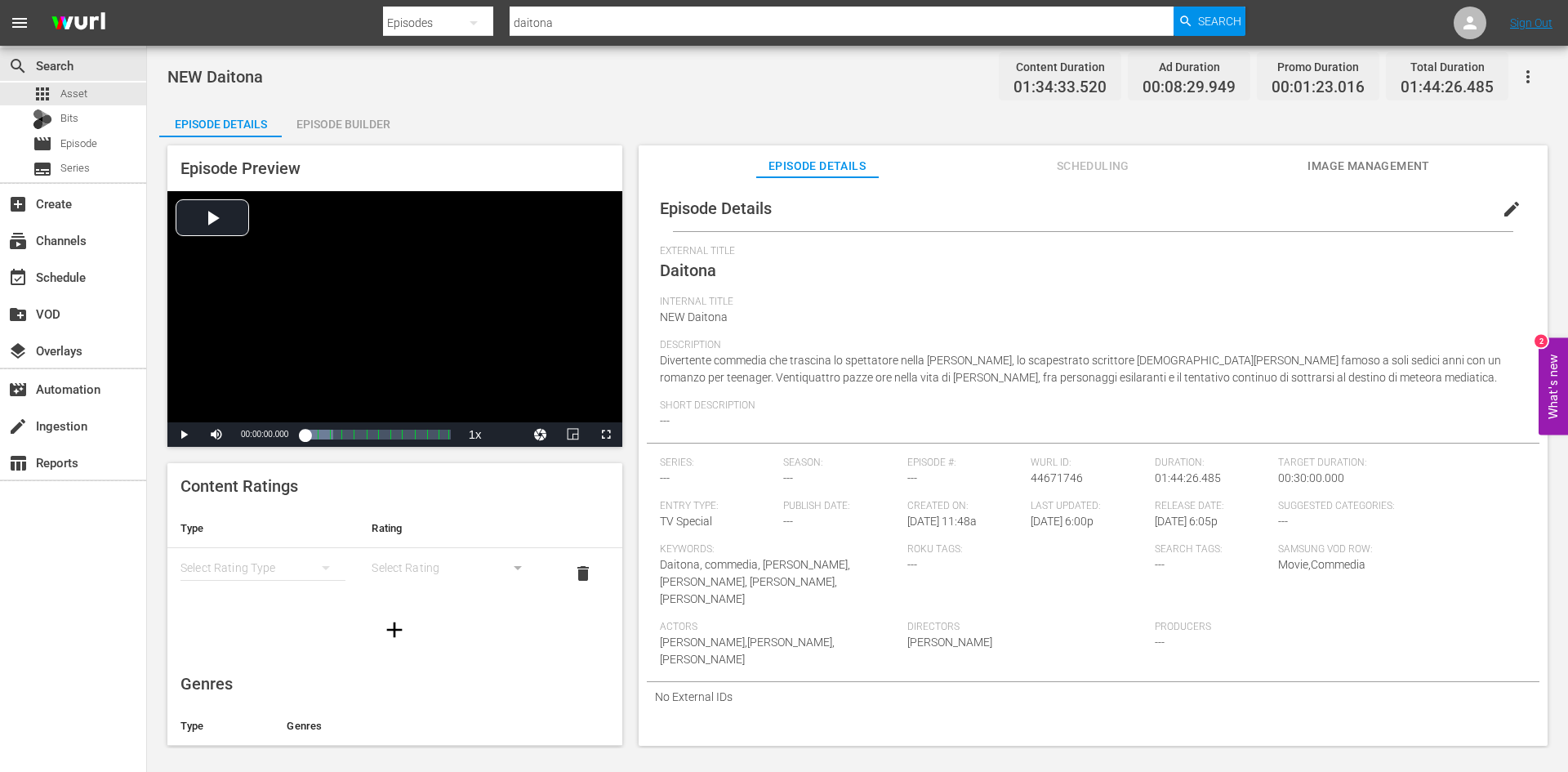
click at [1526, 79] on icon "button" at bounding box center [1527, 76] width 20 height 20
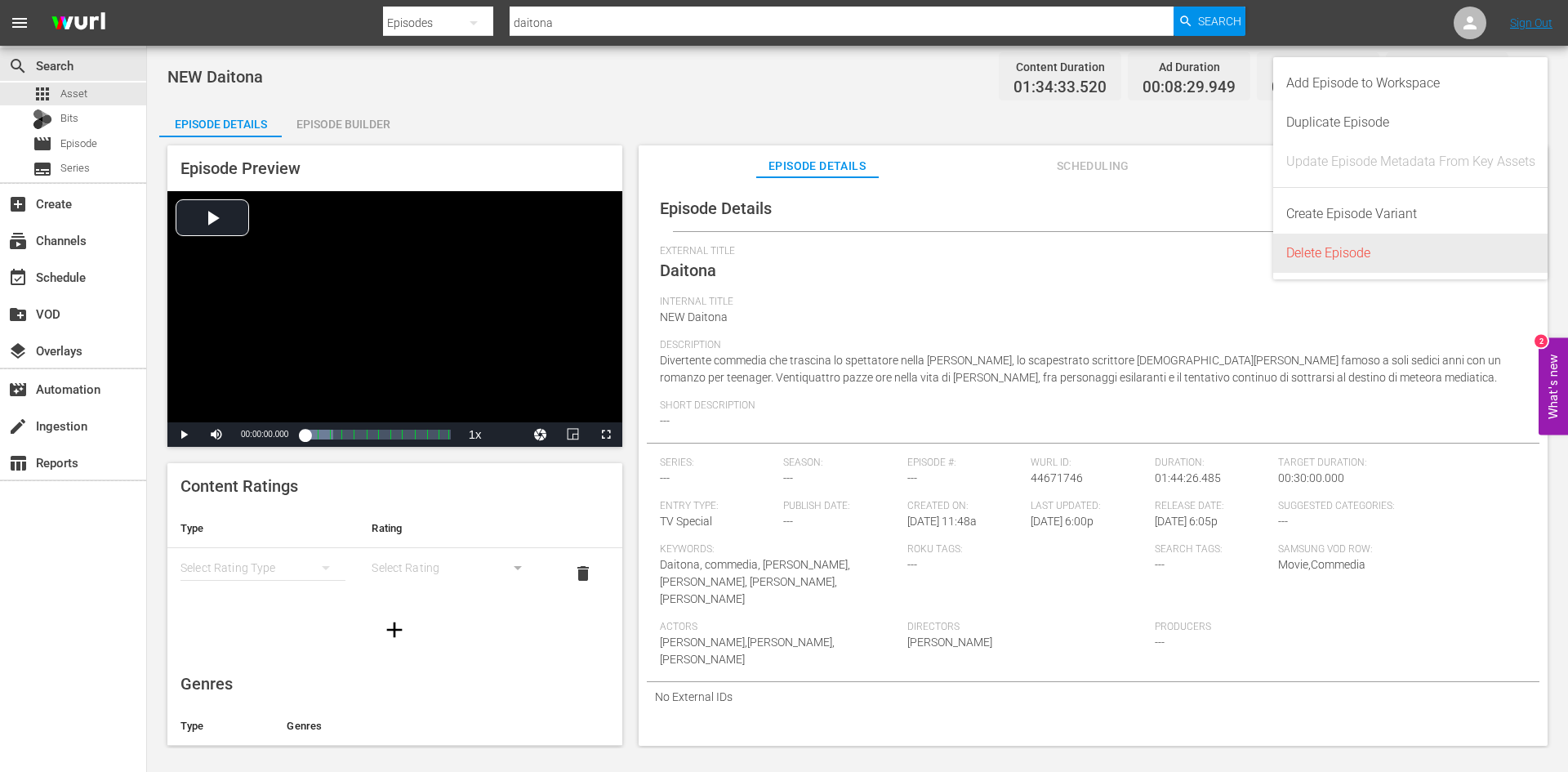
click at [1361, 254] on div "Delete Episode" at bounding box center [1411, 252] width 249 height 39
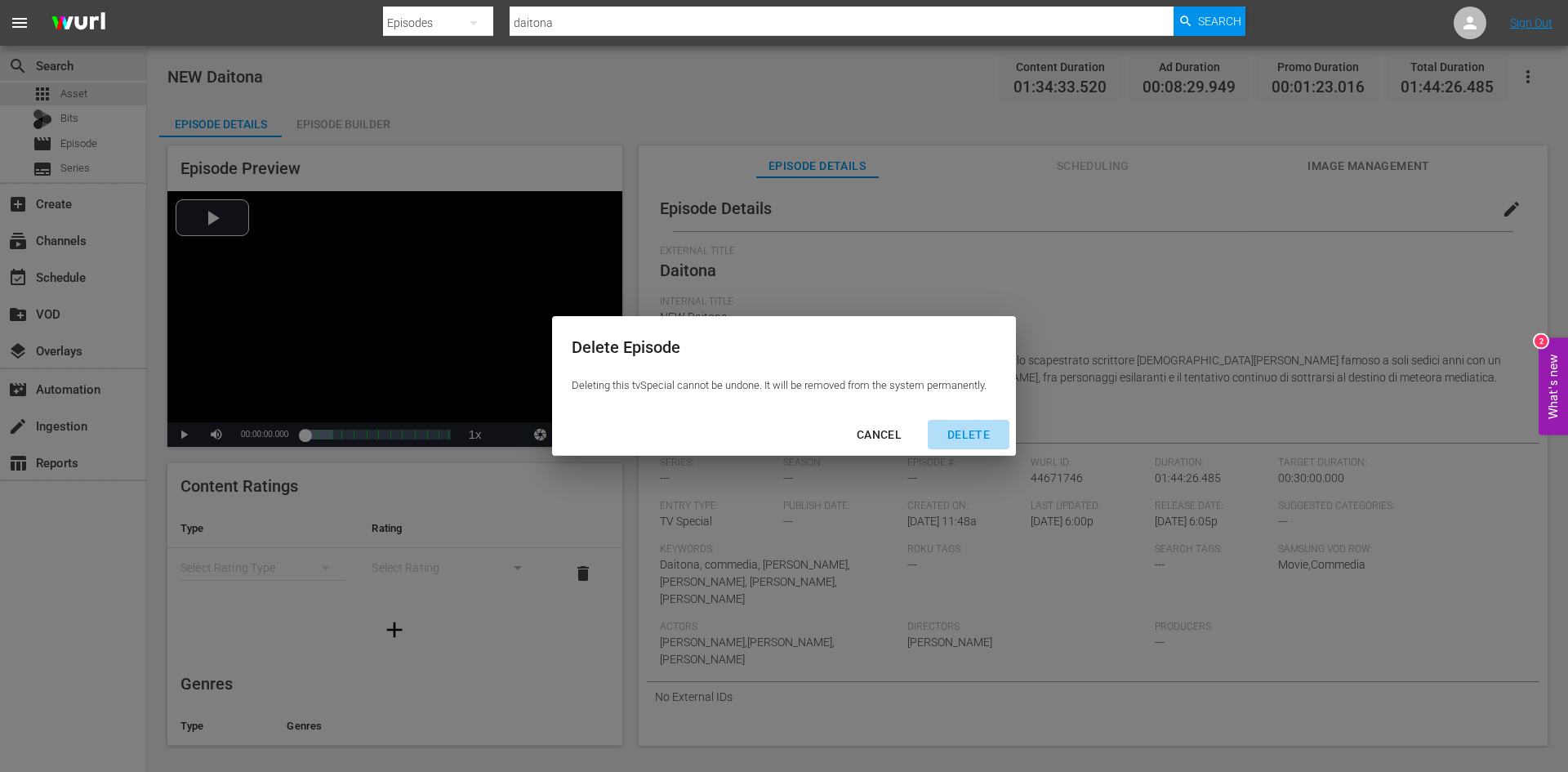
click at [992, 434] on div "DELETE" at bounding box center [968, 435] width 68 height 21
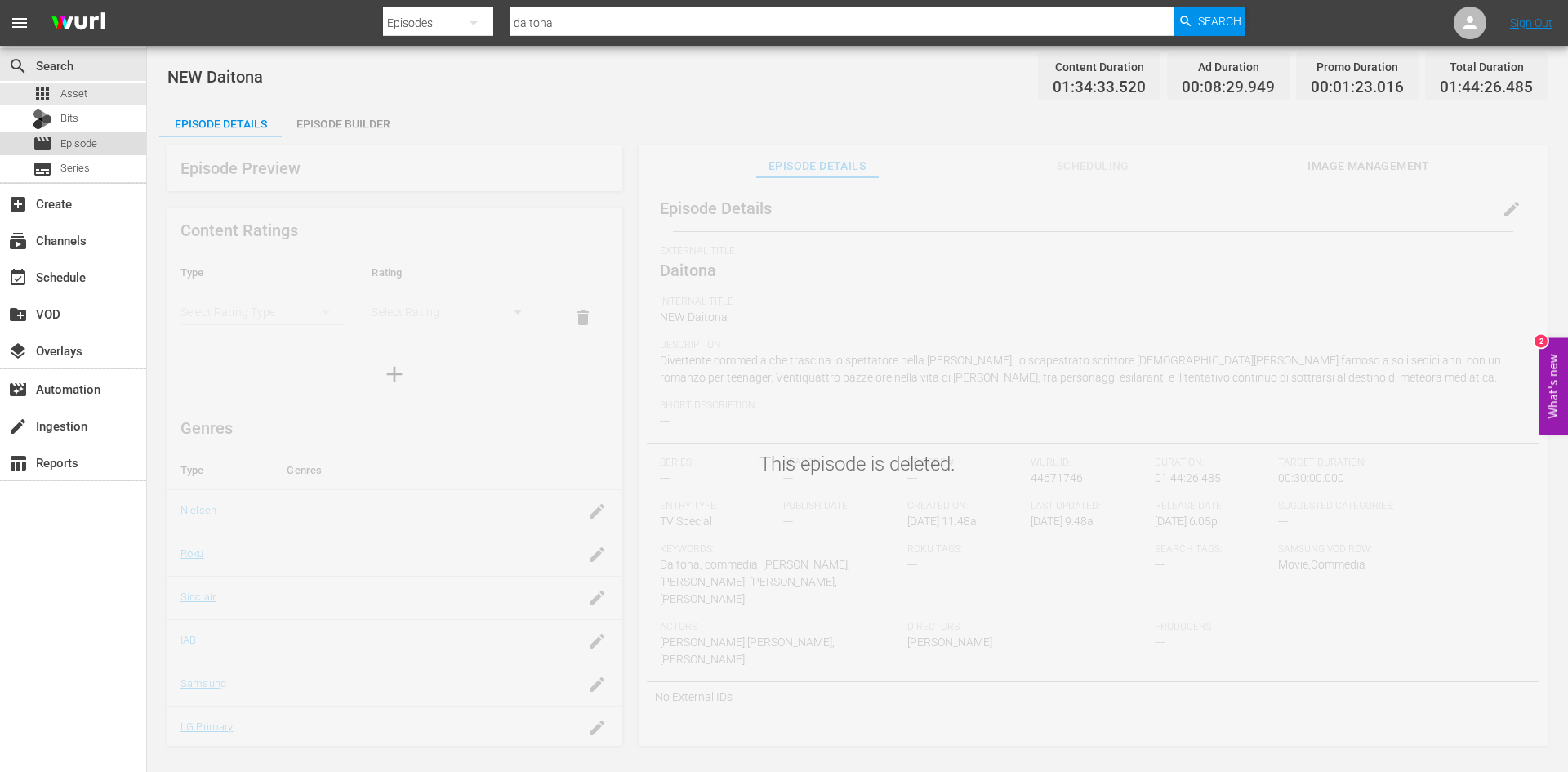
click at [107, 141] on div "movie Episode" at bounding box center [73, 144] width 146 height 22
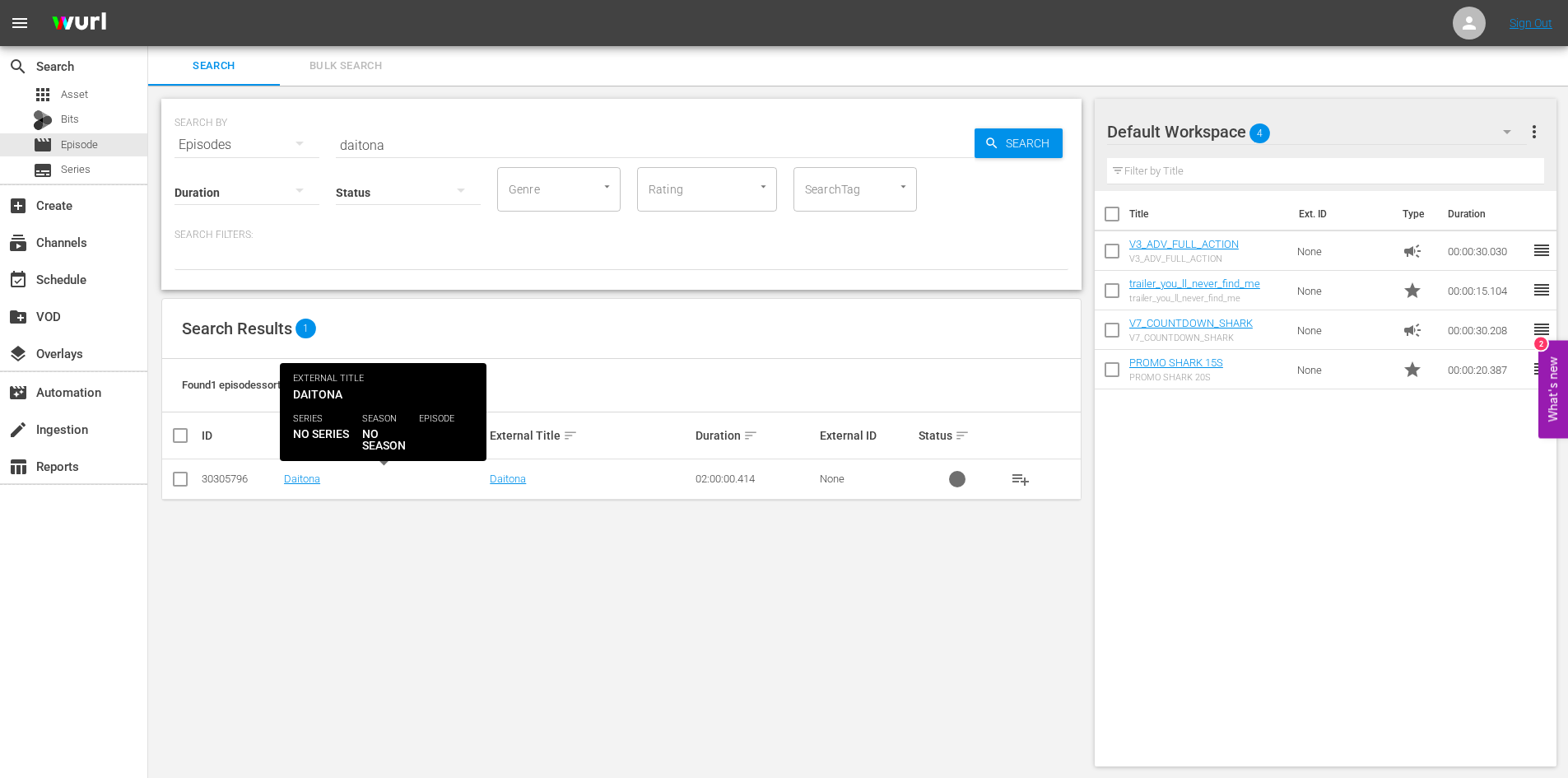
click at [283, 477] on td "Daitona" at bounding box center [384, 479] width 206 height 40
click at [303, 477] on link "Daitona" at bounding box center [302, 478] width 37 height 12
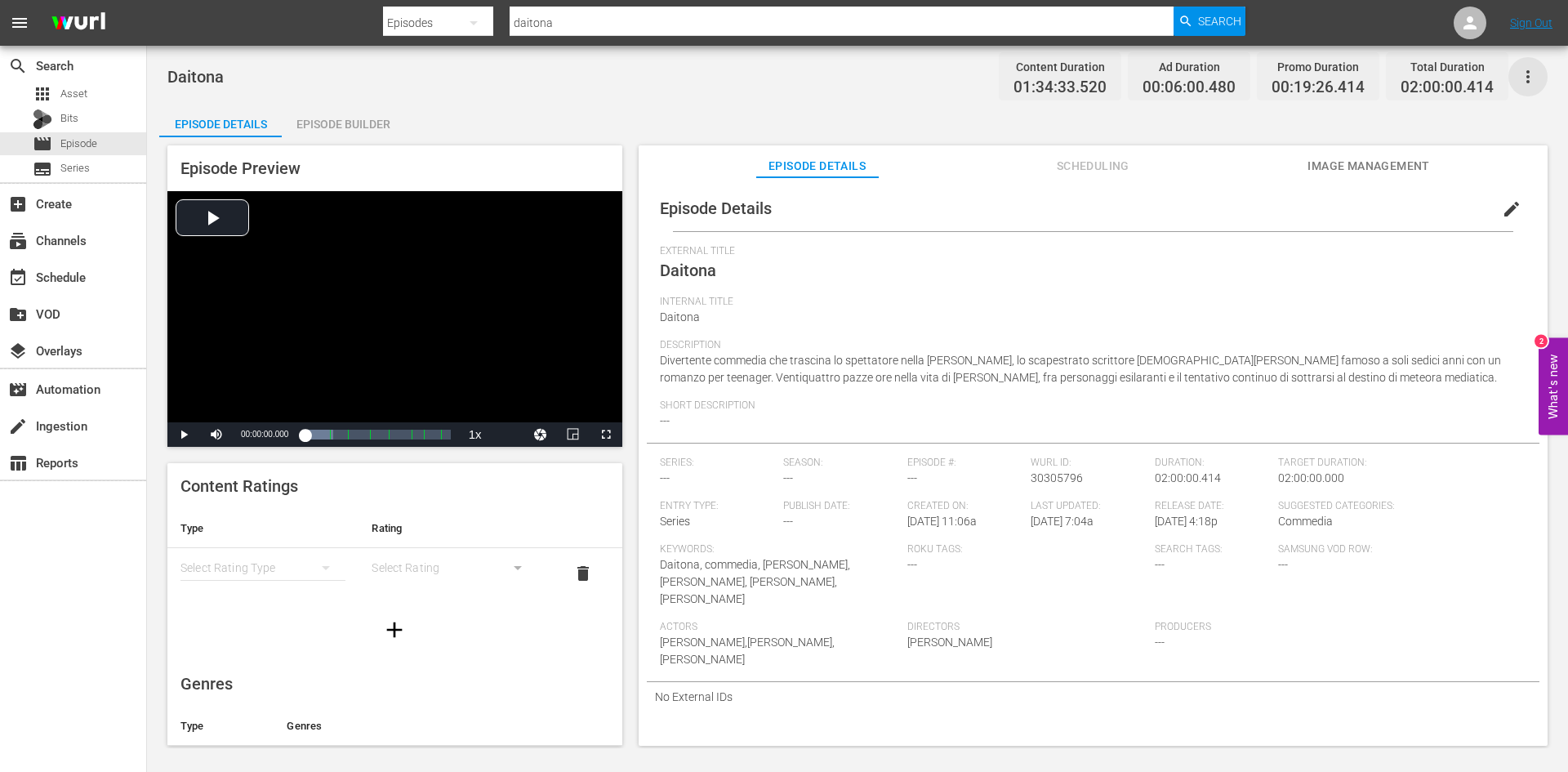
click at [1532, 71] on icon "button" at bounding box center [1527, 76] width 20 height 20
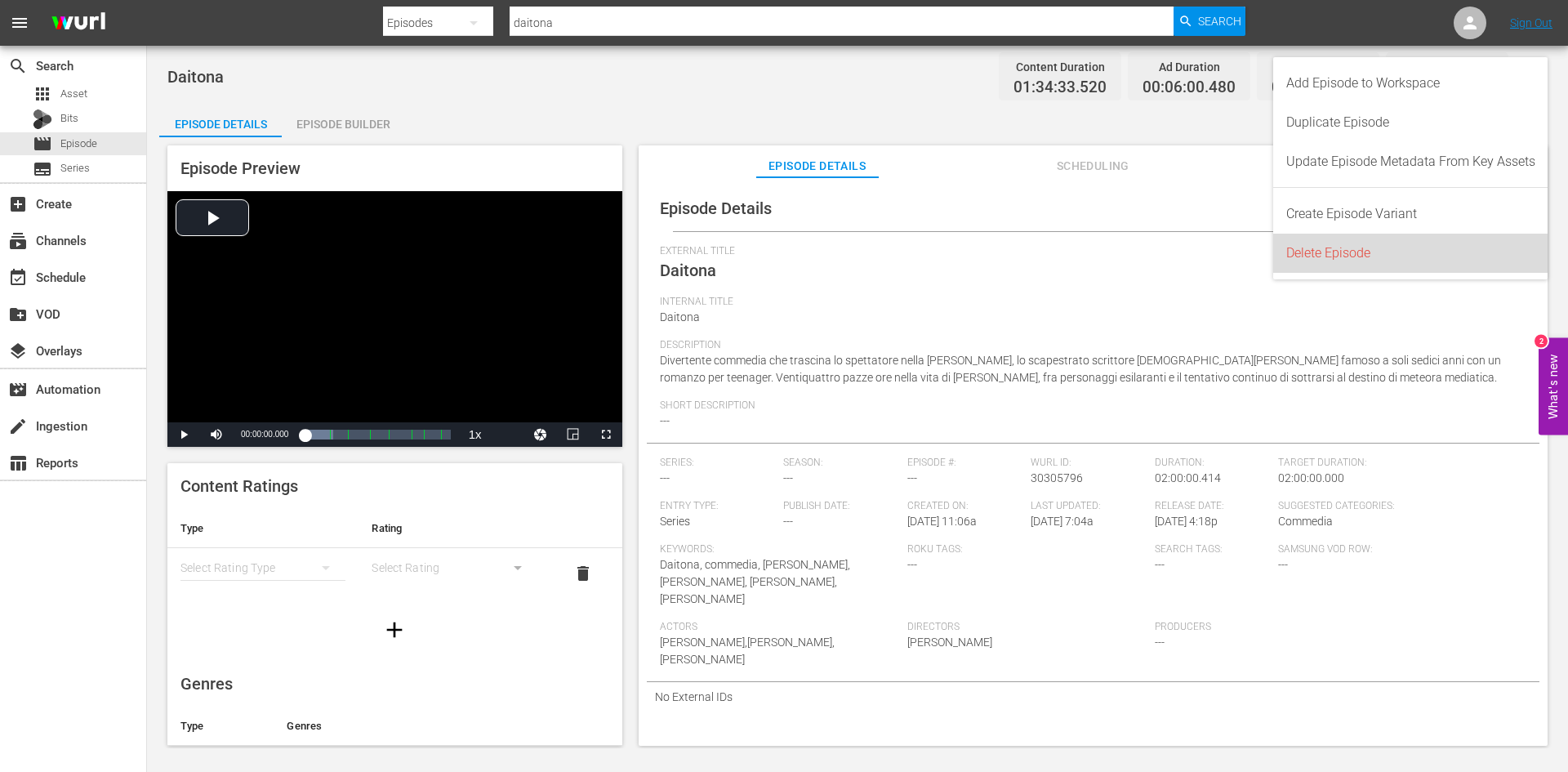
click at [1321, 252] on div "Delete Episode" at bounding box center [1411, 252] width 249 height 39
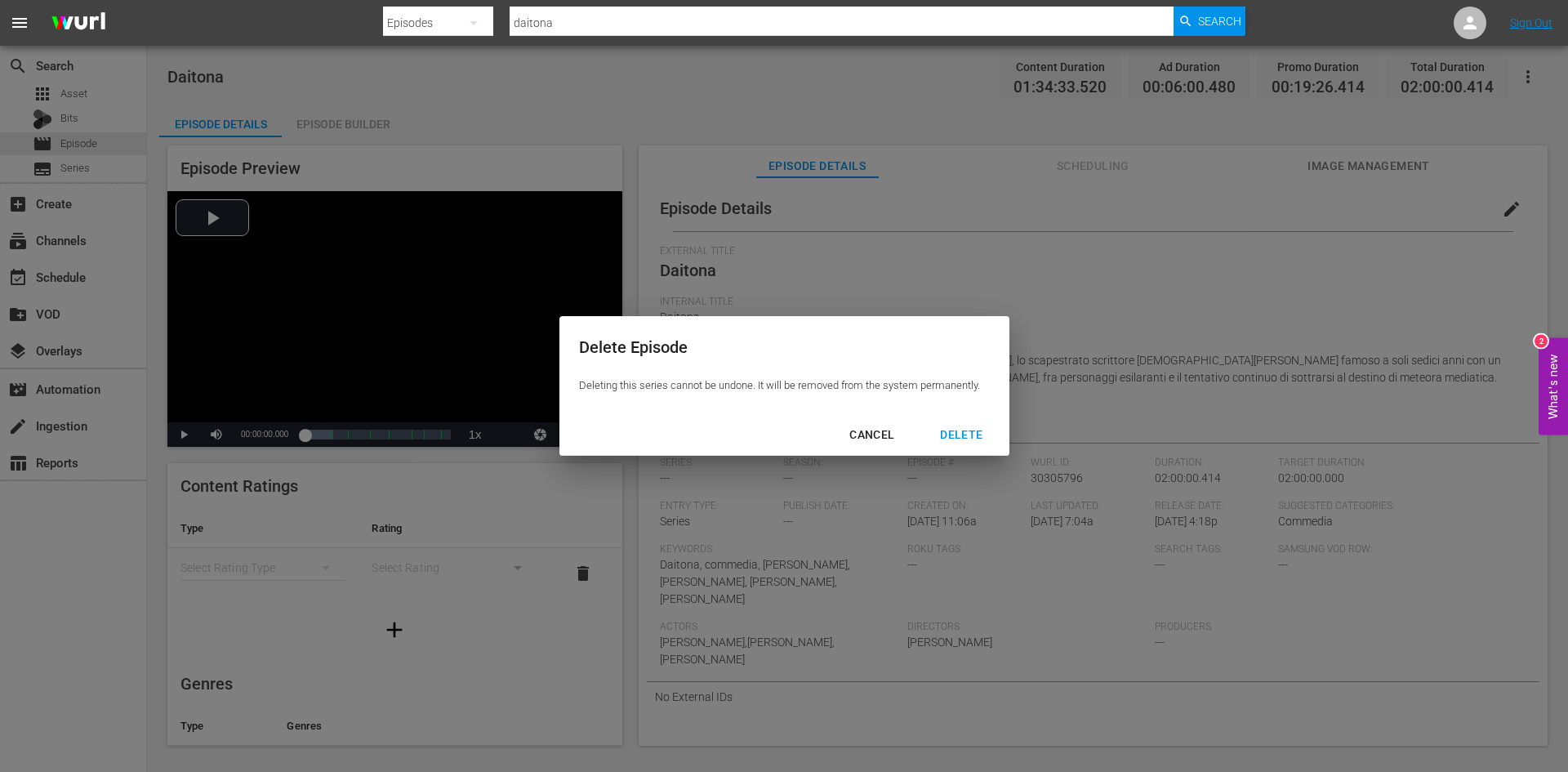
click at [963, 437] on div "DELETE" at bounding box center [960, 435] width 68 height 21
